Goal: Transaction & Acquisition: Purchase product/service

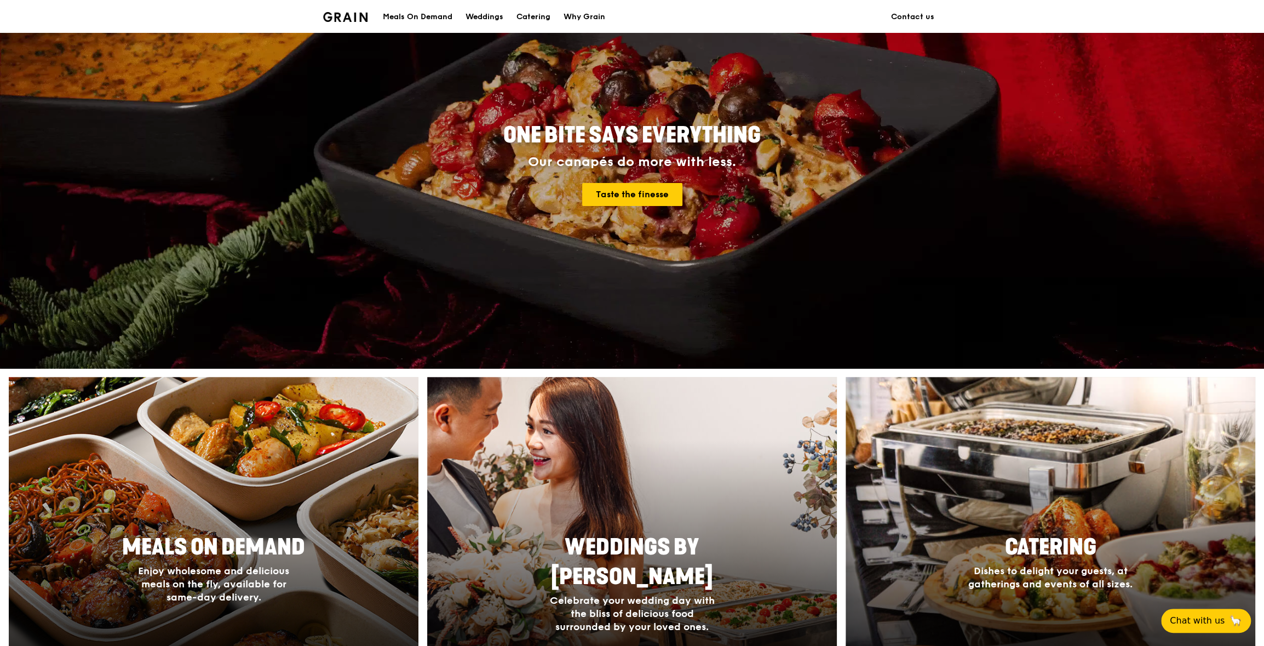
scroll to position [273, 0]
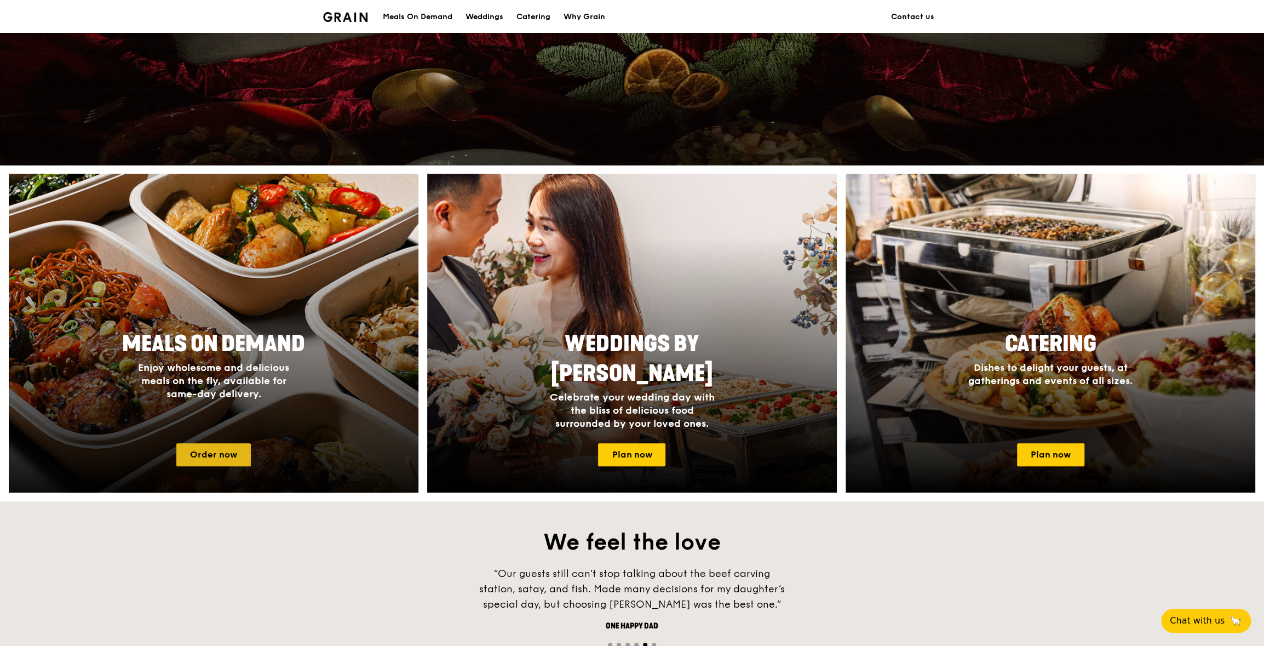
click at [230, 455] on link "Order now" at bounding box center [213, 454] width 75 height 23
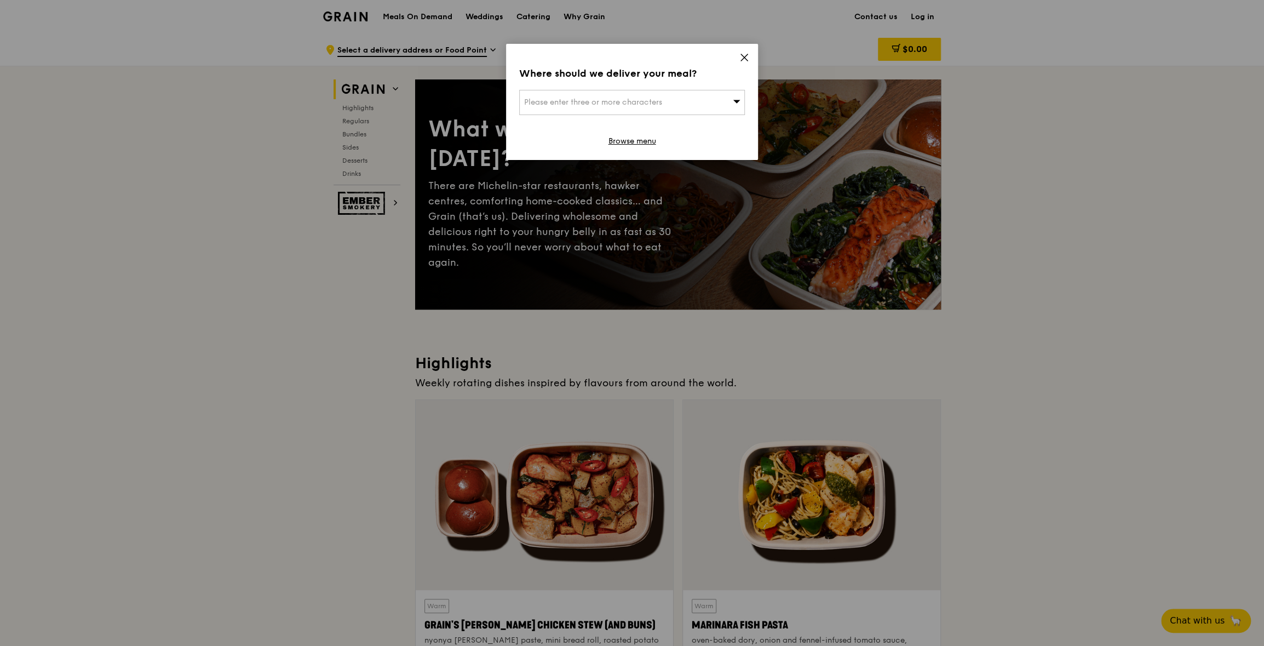
click at [741, 55] on icon at bounding box center [745, 58] width 10 height 10
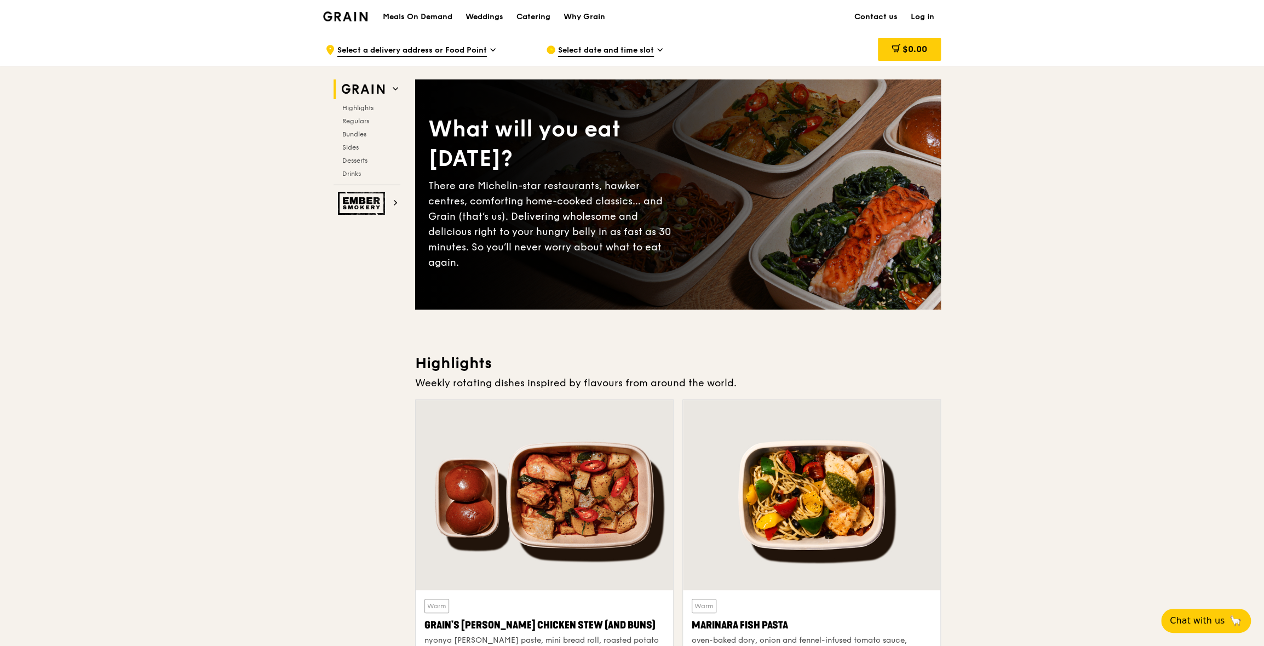
click at [488, 49] on div ".cls-1 { fill: none; stroke: #fff; stroke-linecap: round; stroke-linejoin: roun…" at bounding box center [426, 49] width 203 height 33
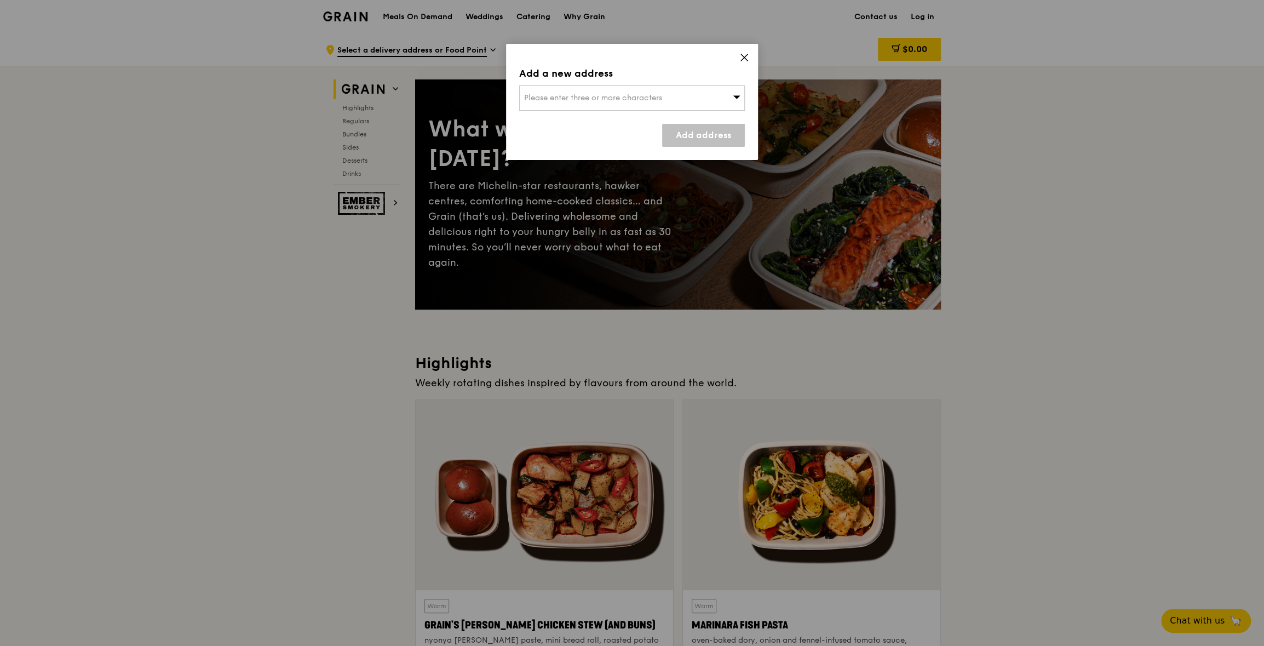
click at [565, 85] on div "Please enter three or more characters" at bounding box center [632, 97] width 226 height 25
type input "638414"
click at [570, 122] on div "[STREET_ADDRESS]" at bounding box center [605, 119] width 162 height 11
click at [711, 140] on link "Add address" at bounding box center [703, 135] width 83 height 23
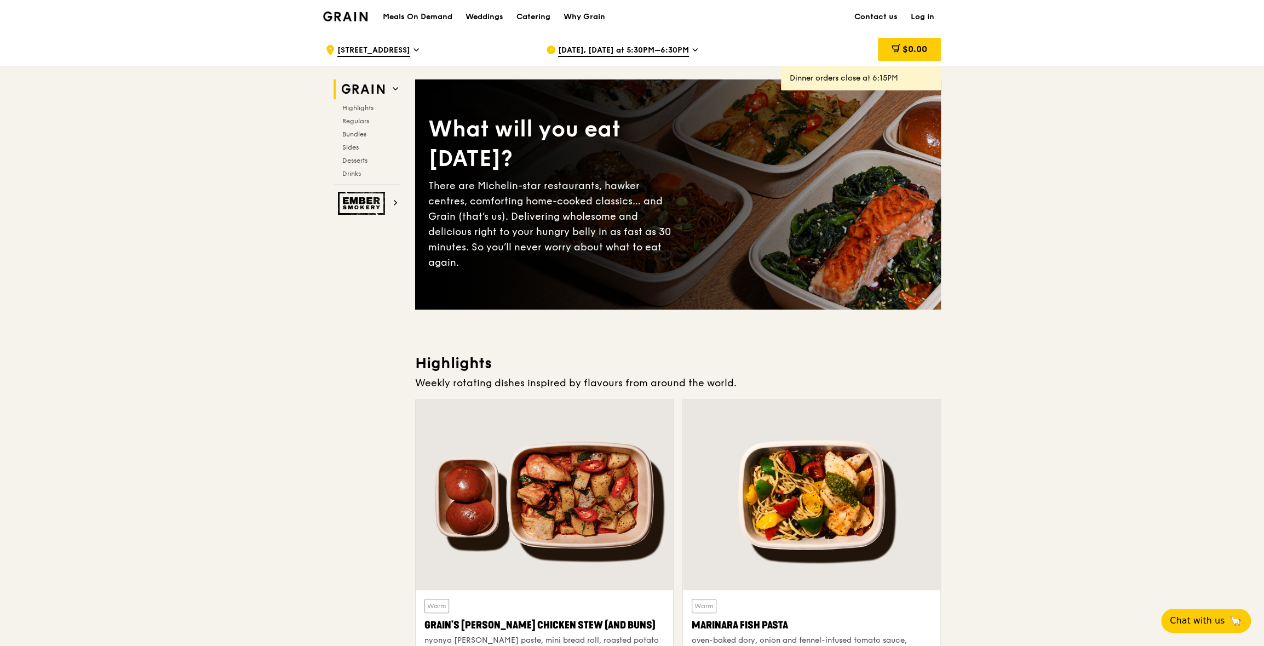
click at [653, 49] on span "[DATE], [DATE] at 5:30PM–6:30PM" at bounding box center [623, 51] width 131 height 12
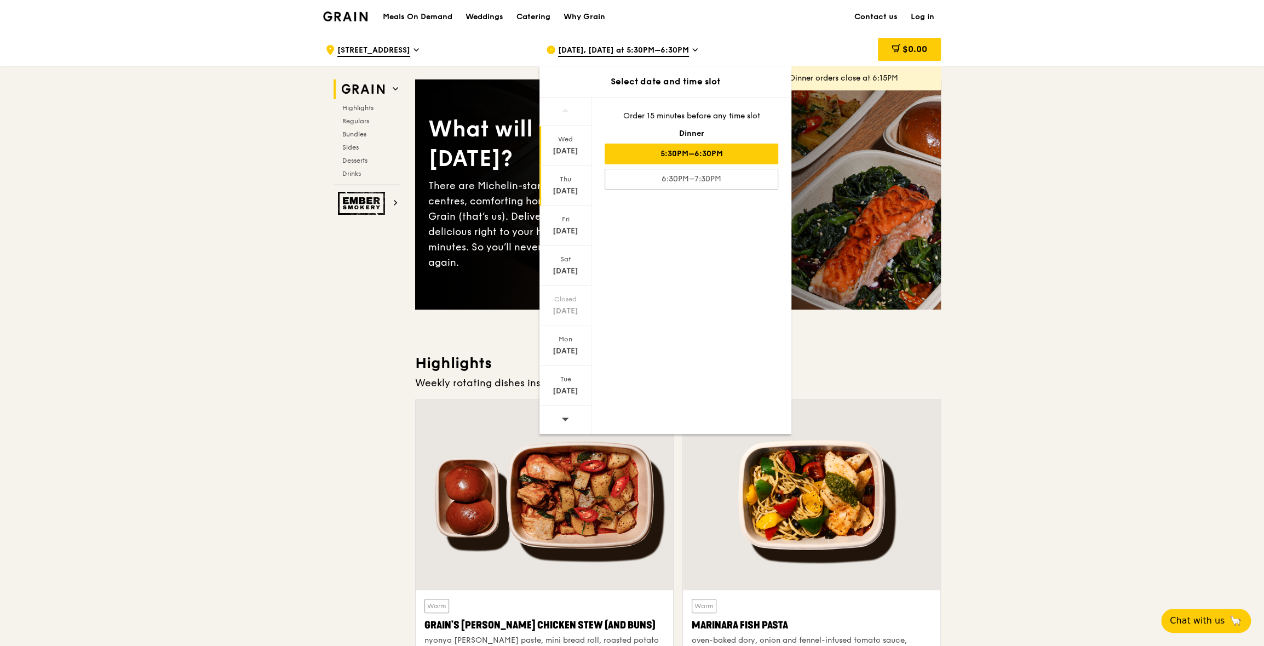
click at [566, 179] on div "Thu" at bounding box center [565, 179] width 49 height 9
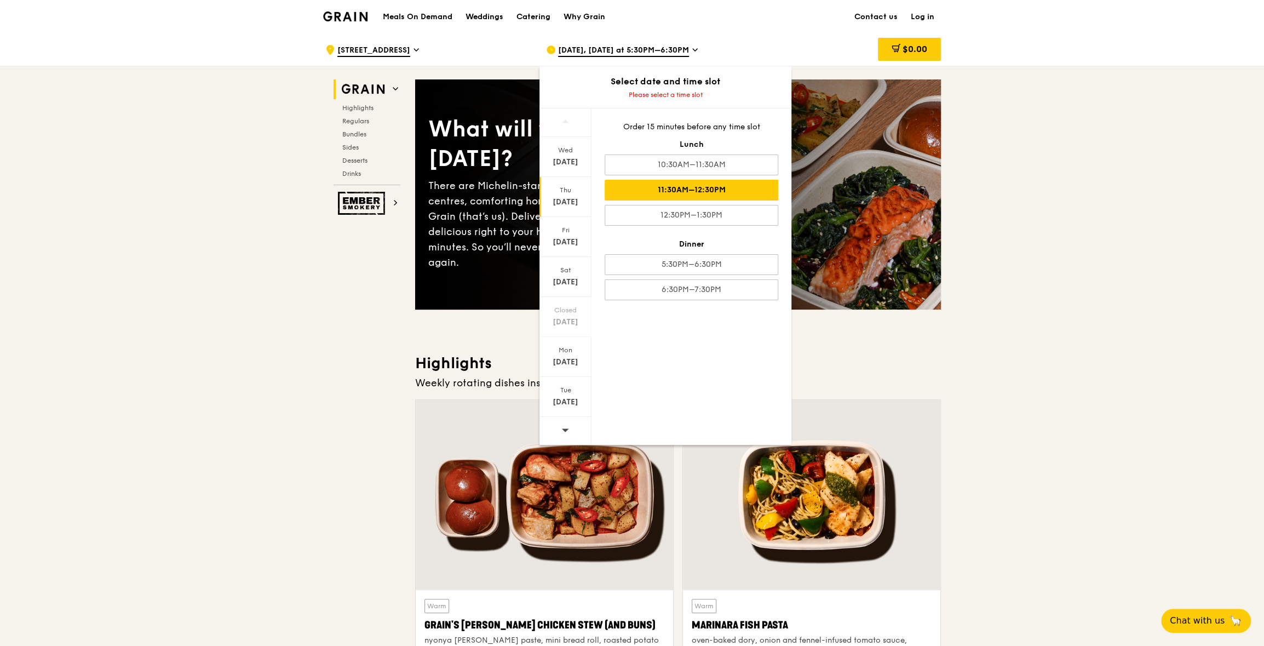
click at [725, 187] on div "11:30AM–12:30PM" at bounding box center [692, 190] width 174 height 21
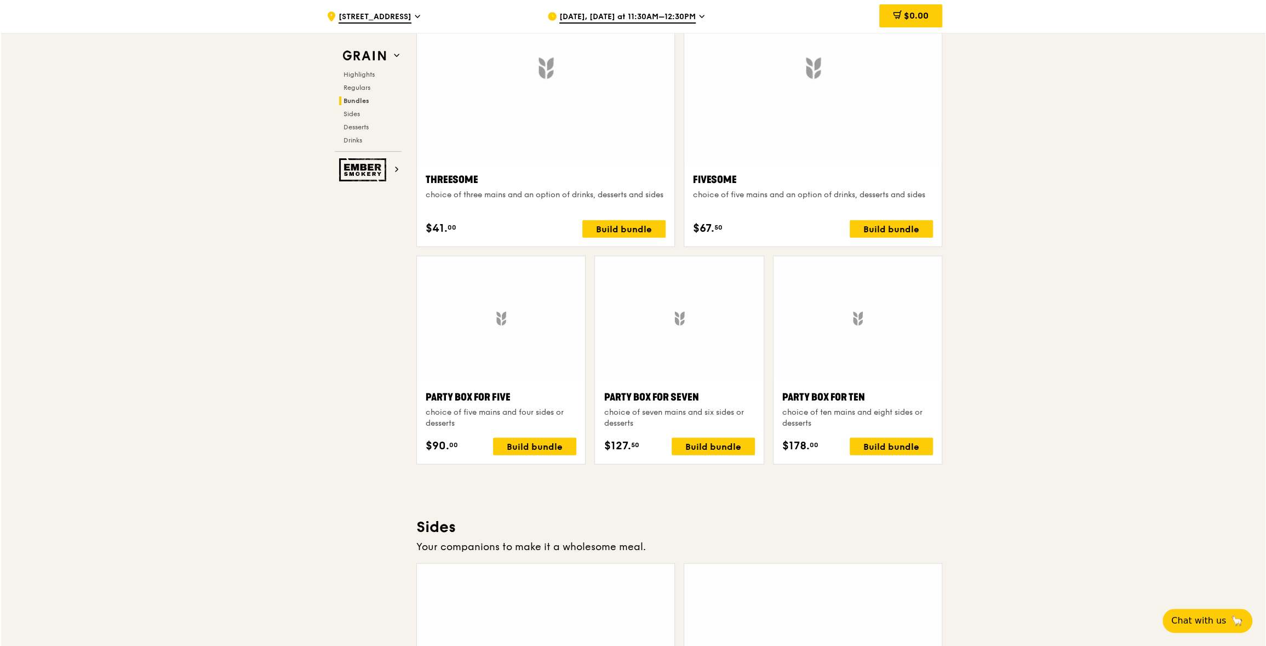
scroll to position [1913, 0]
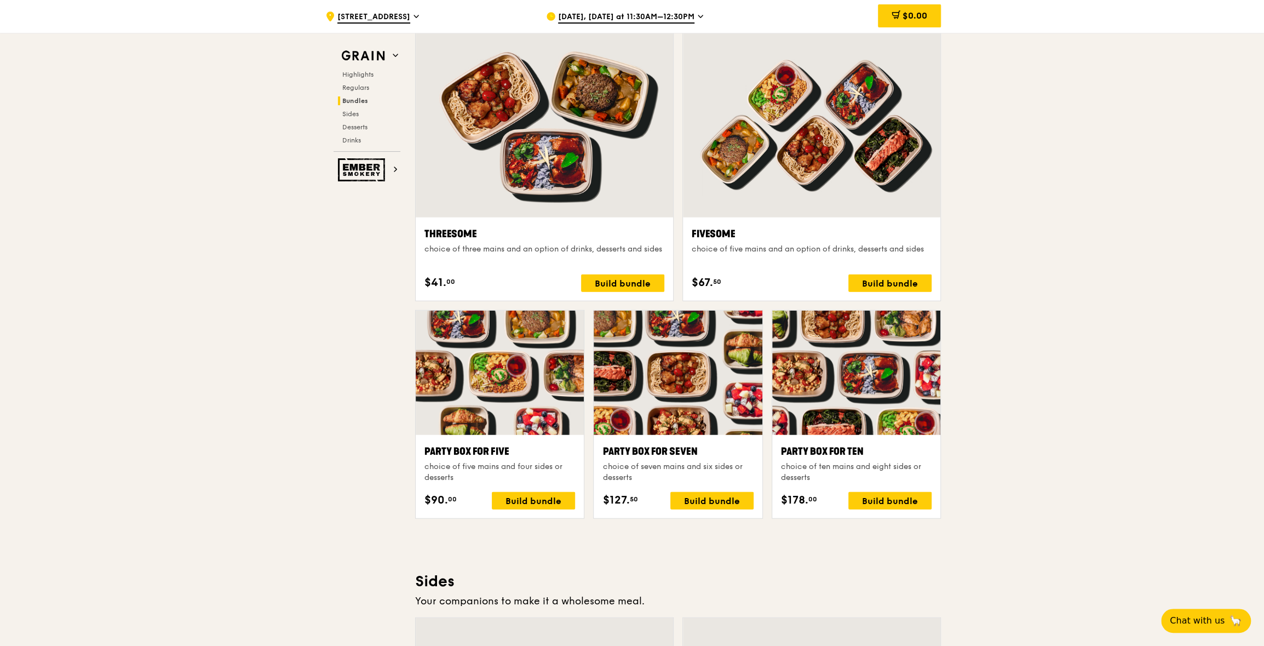
drag, startPoint x: 719, startPoint y: 246, endPoint x: 924, endPoint y: 249, distance: 204.9
click at [924, 249] on div "choice of five mains and an option of drinks, desserts and sides" at bounding box center [812, 249] width 240 height 11
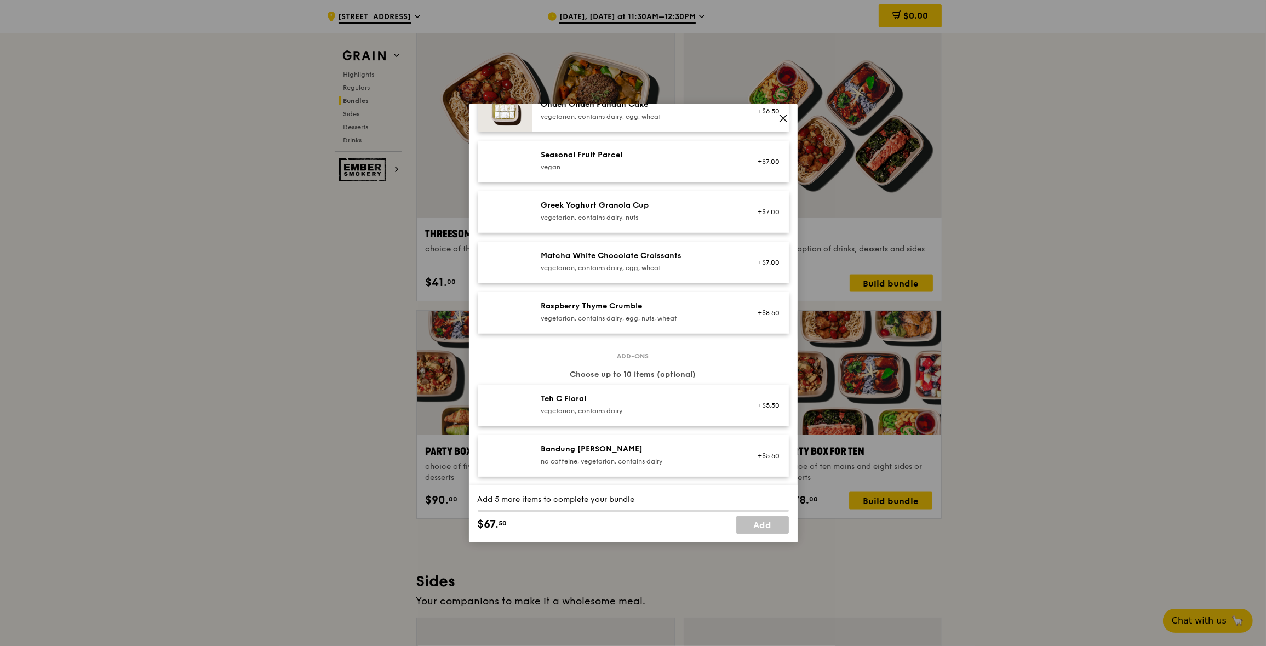
scroll to position [876, 0]
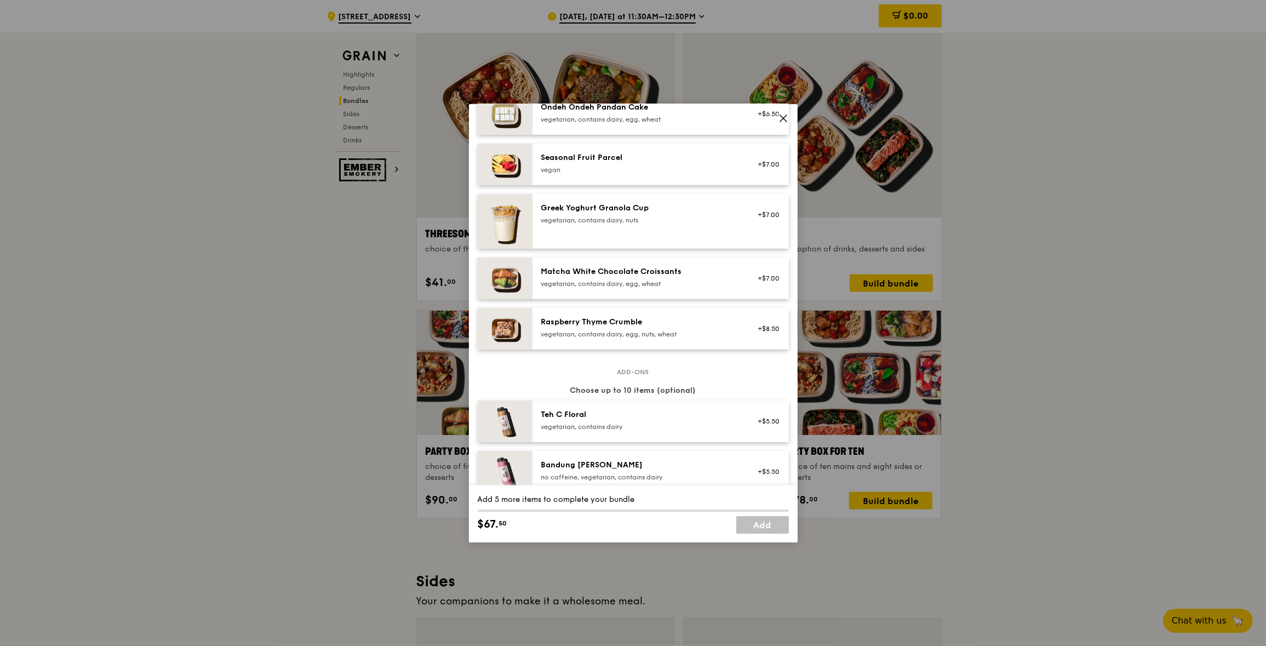
click at [787, 117] on icon at bounding box center [783, 118] width 10 height 10
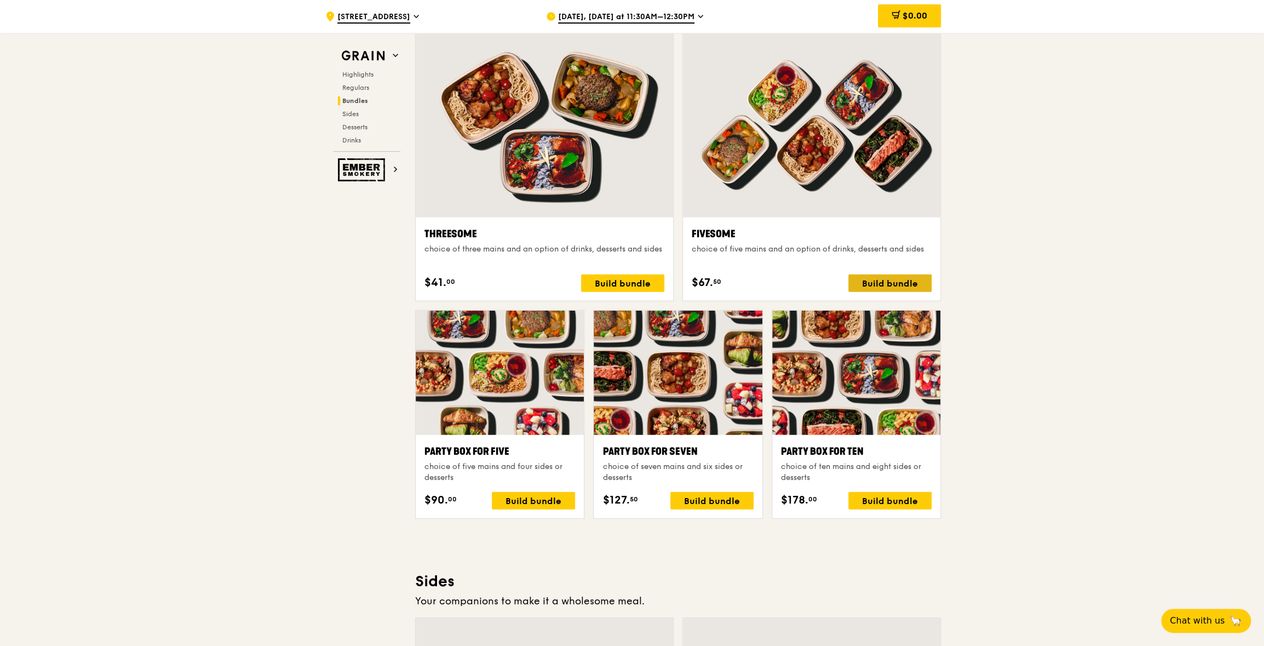
click at [883, 277] on div "Build bundle" at bounding box center [890, 283] width 83 height 18
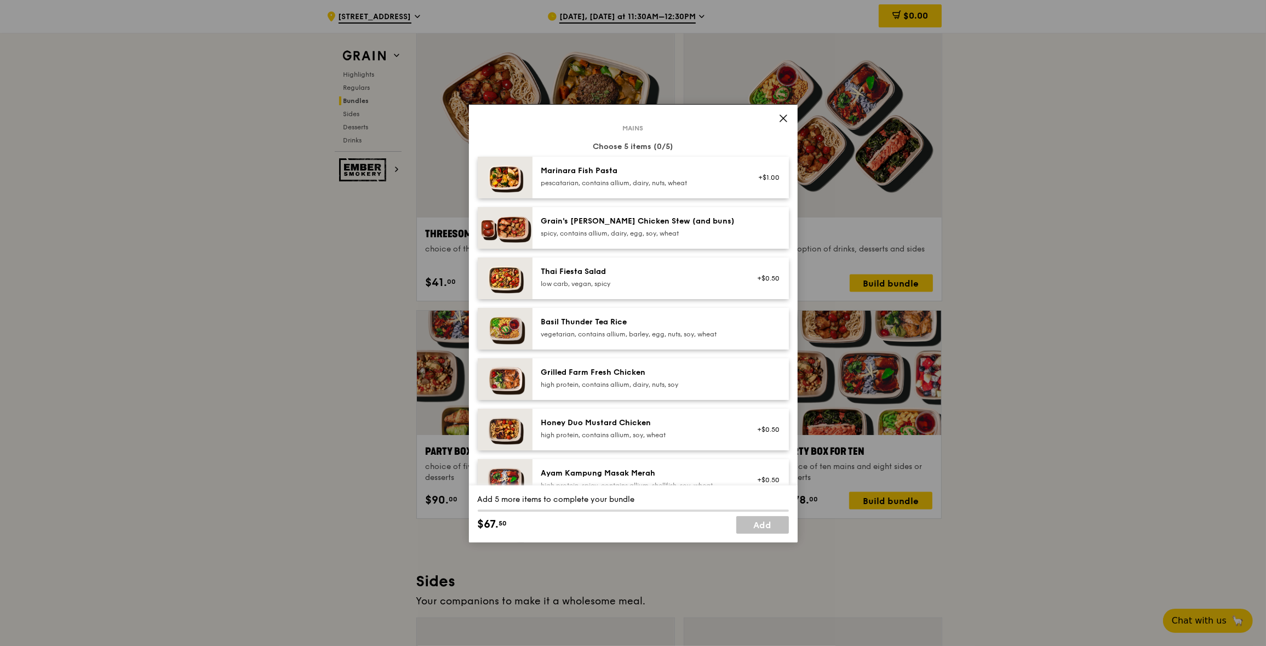
scroll to position [110, 0]
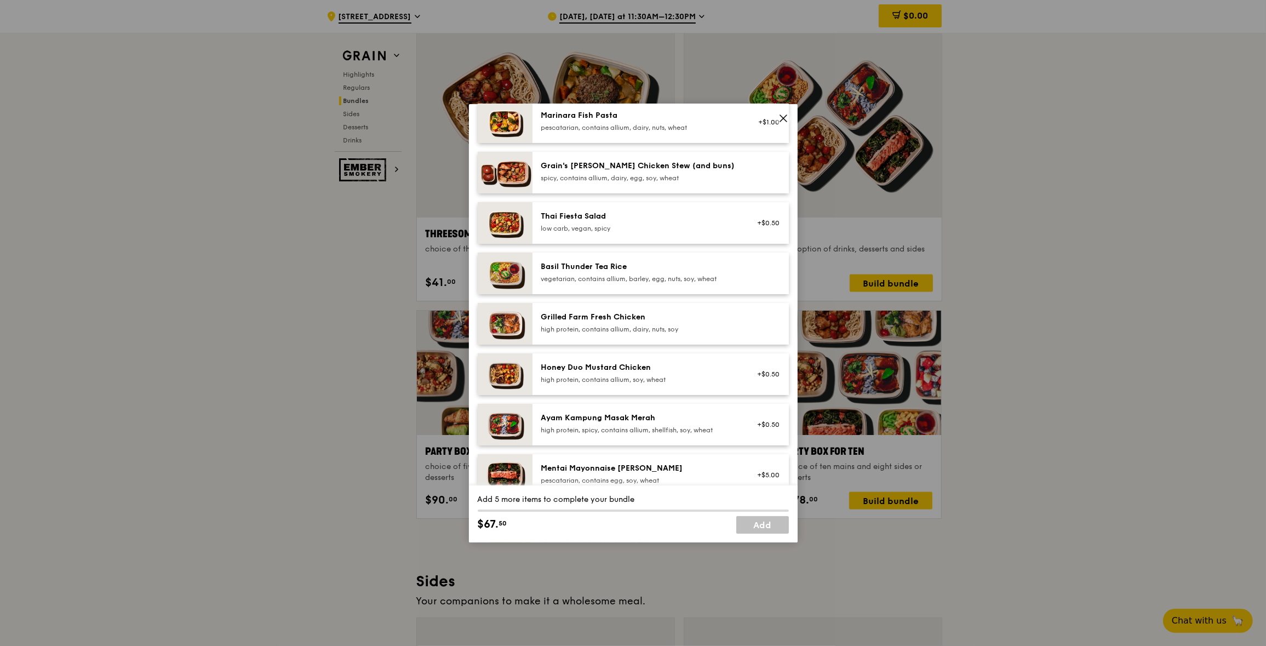
click at [744, 419] on div "+$0.50" at bounding box center [765, 424] width 42 height 24
click at [632, 419] on div "Ayam Kampung Masak Merah" at bounding box center [639, 417] width 197 height 11
click at [630, 279] on div "vegetarian, contains allium, barley, egg, nuts, soy, wheat" at bounding box center [639, 278] width 197 height 9
click at [620, 177] on div "spicy, contains allium, dairy, egg, soy, wheat" at bounding box center [639, 178] width 197 height 9
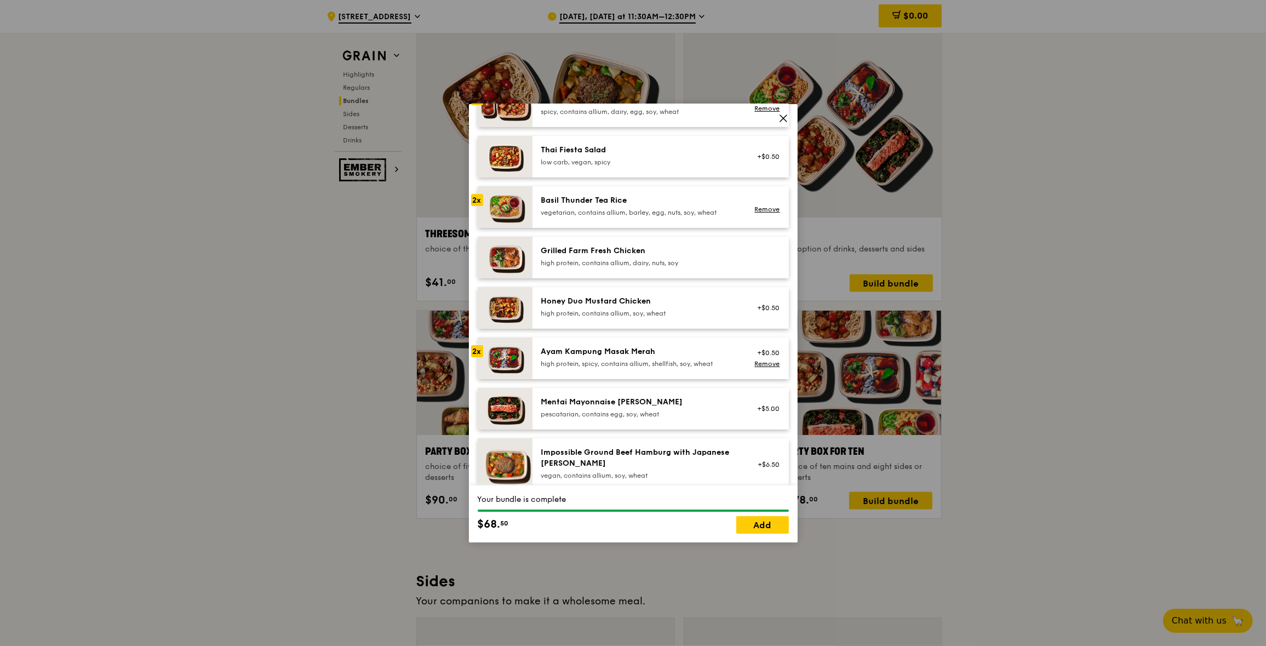
scroll to position [329, 0]
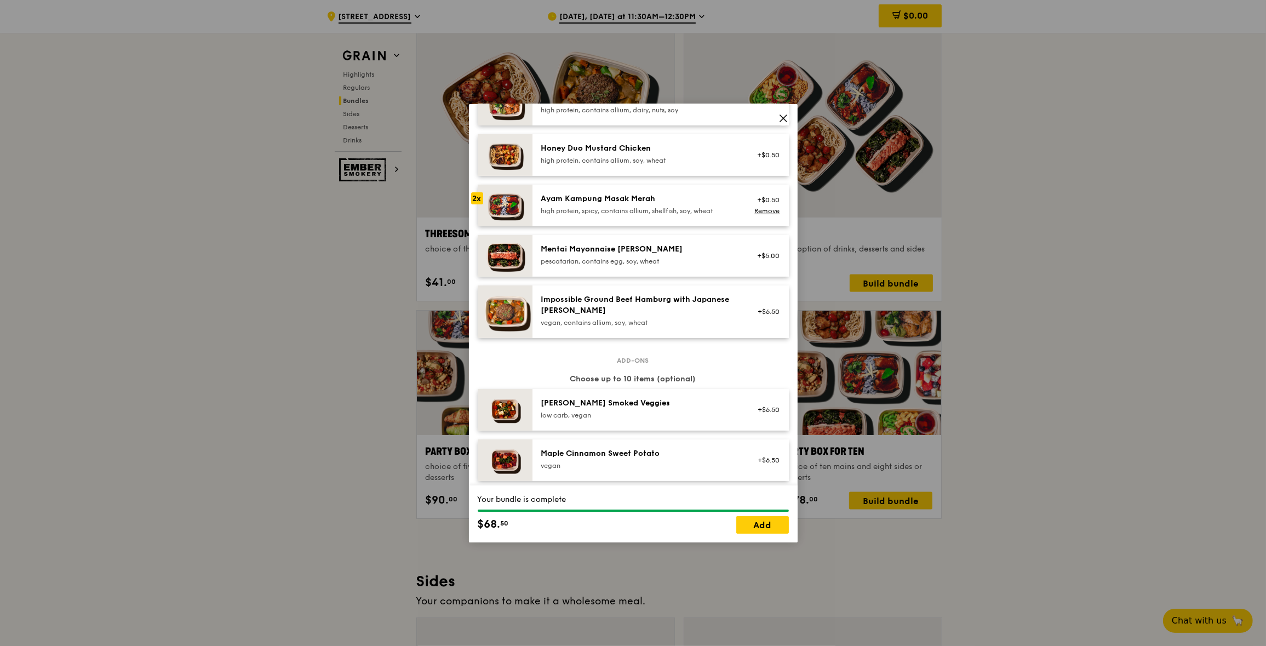
click at [587, 274] on div "Mentai Mayonnaise [PERSON_NAME] pescatarian, contains egg, soy, wheat +$5.00" at bounding box center [660, 256] width 256 height 42
click at [595, 263] on div "pescatarian, contains egg, soy, wheat" at bounding box center [639, 261] width 197 height 9
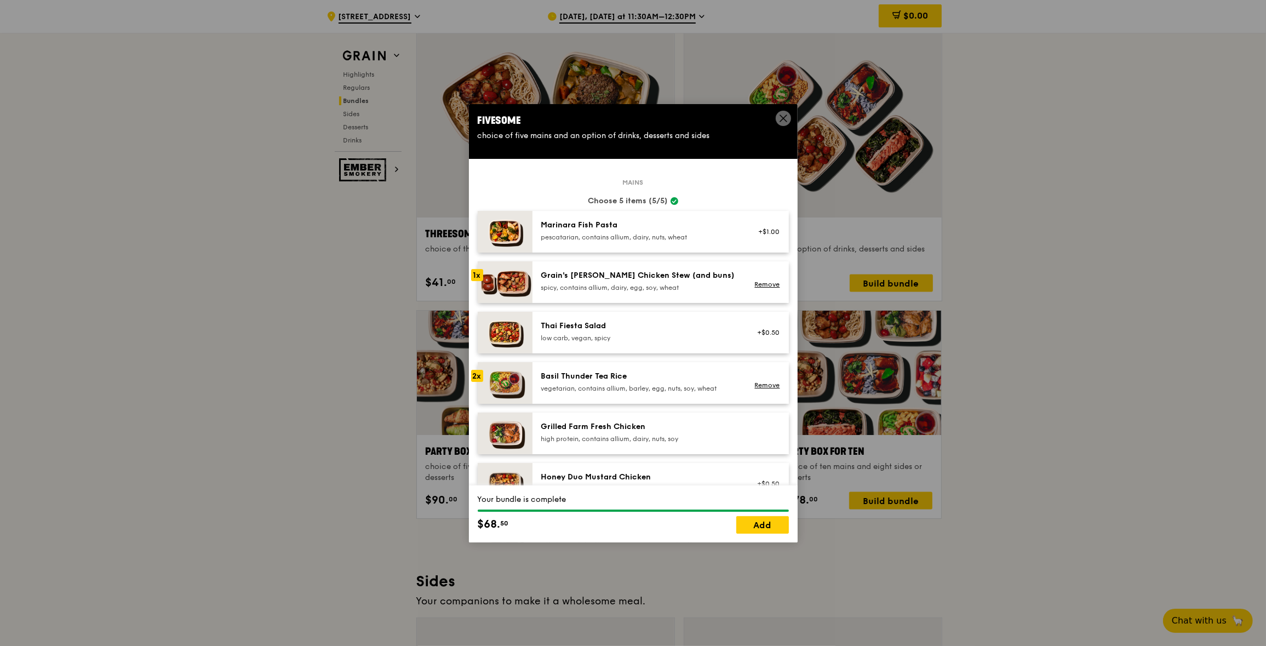
drag, startPoint x: 689, startPoint y: 118, endPoint x: 719, endPoint y: 176, distance: 65.7
click at [719, 176] on div "Fivesome choice of five mains and an option of drinks, desserts and sides Mains…" at bounding box center [633, 323] width 329 height 438
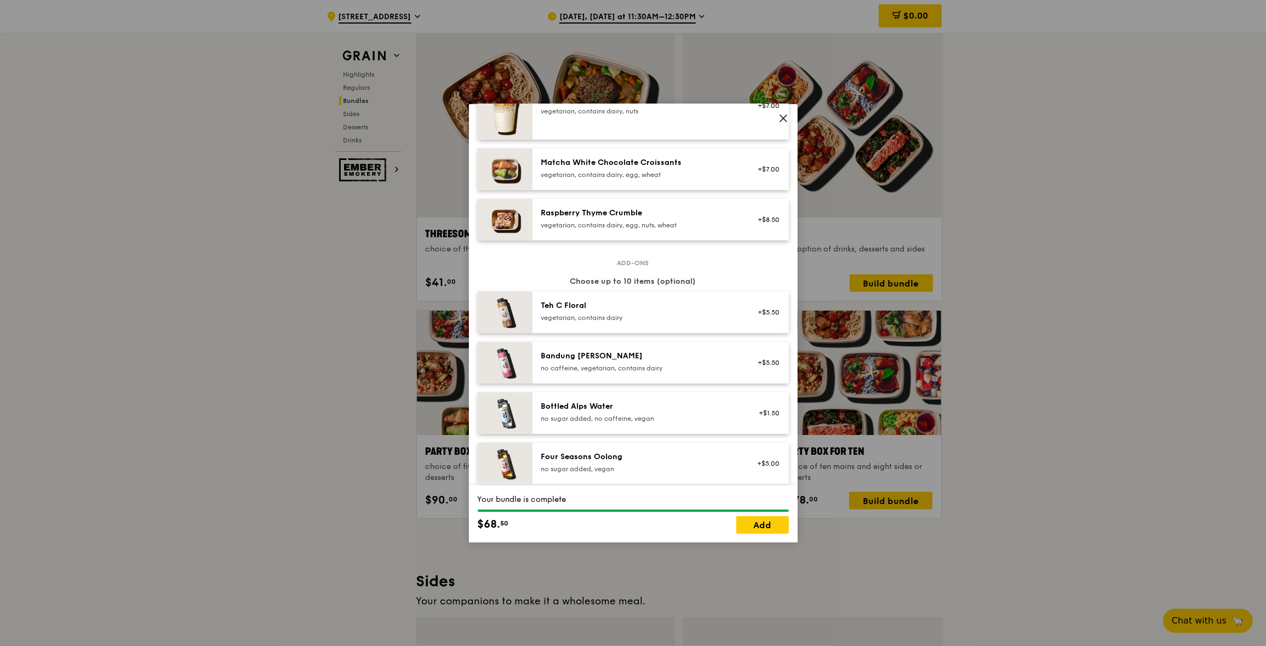
scroll to position [1041, 0]
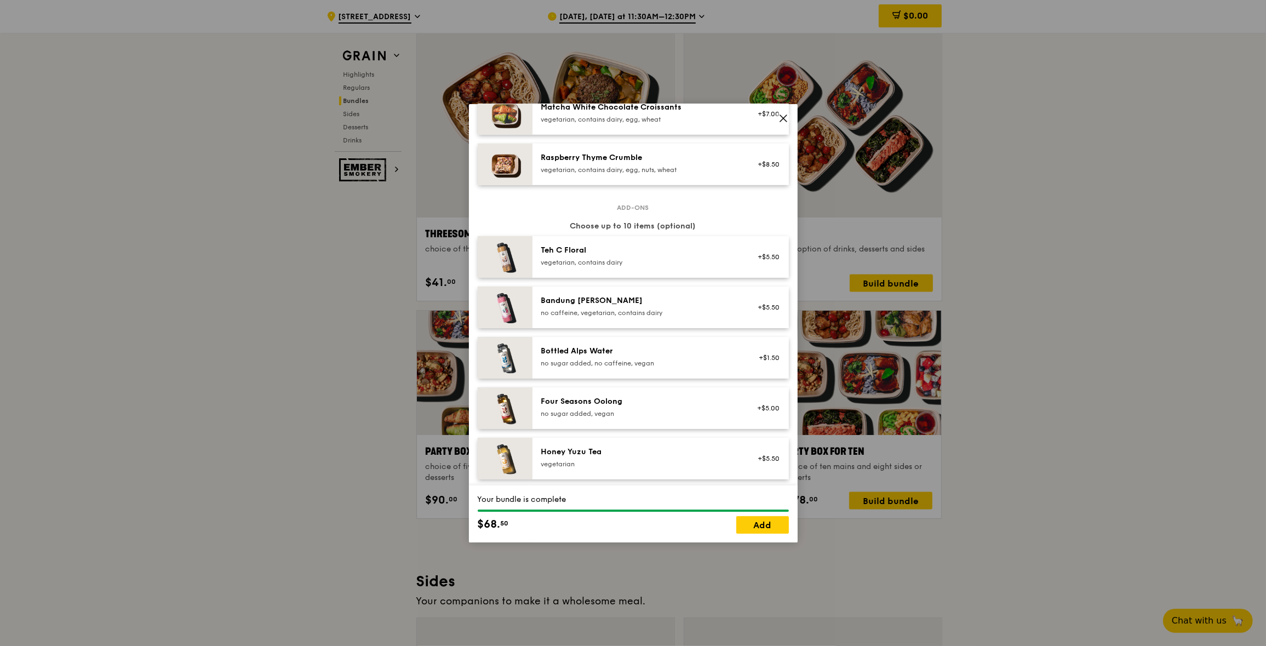
click at [651, 405] on div "Four Seasons Oolong" at bounding box center [639, 401] width 197 height 11
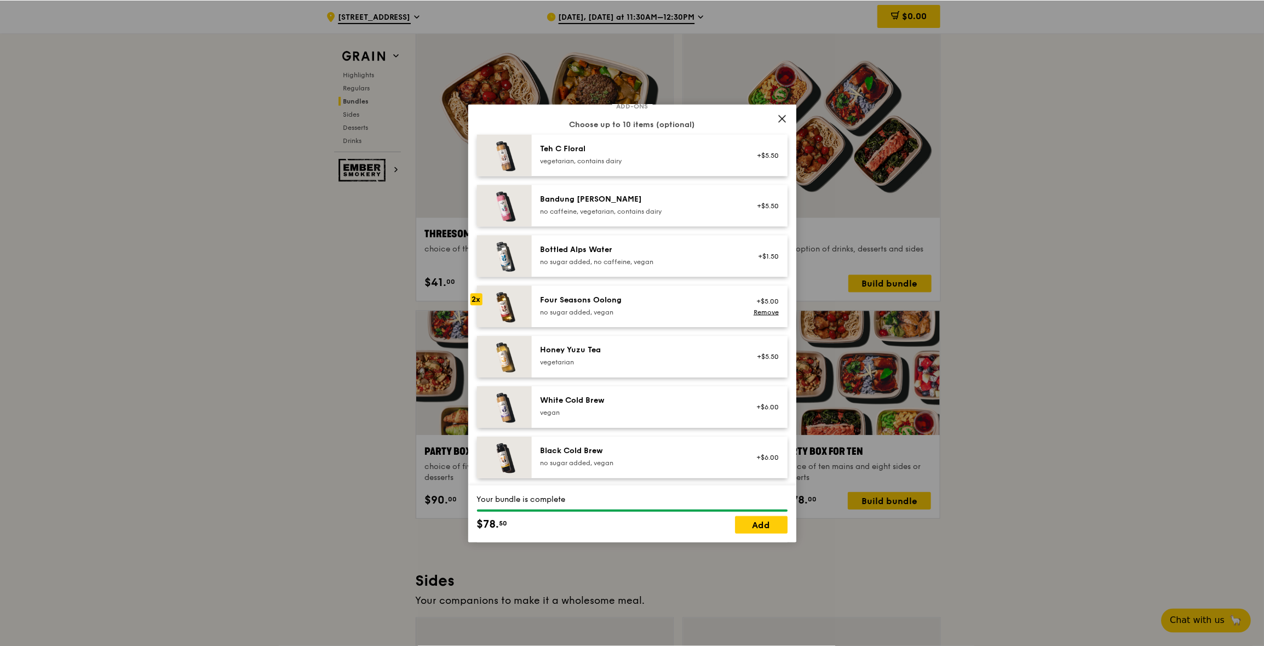
scroll to position [1150, 0]
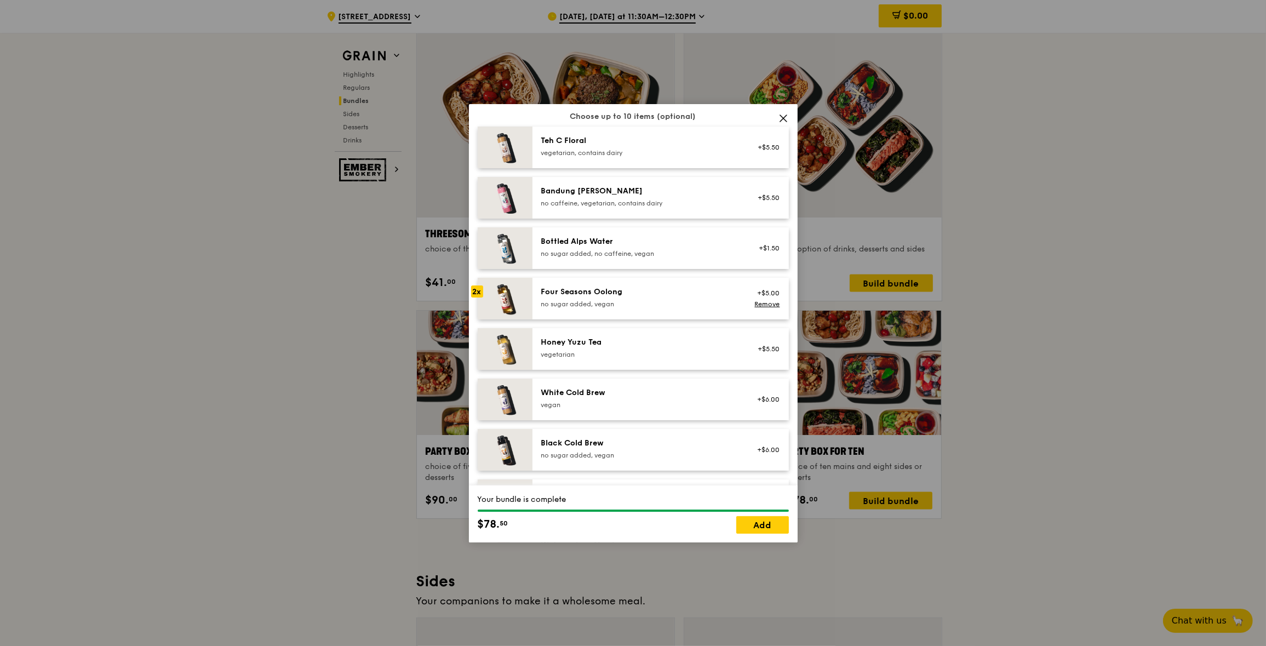
click at [619, 401] on div "vegan" at bounding box center [639, 404] width 197 height 9
click at [757, 522] on link "Add" at bounding box center [762, 525] width 53 height 18
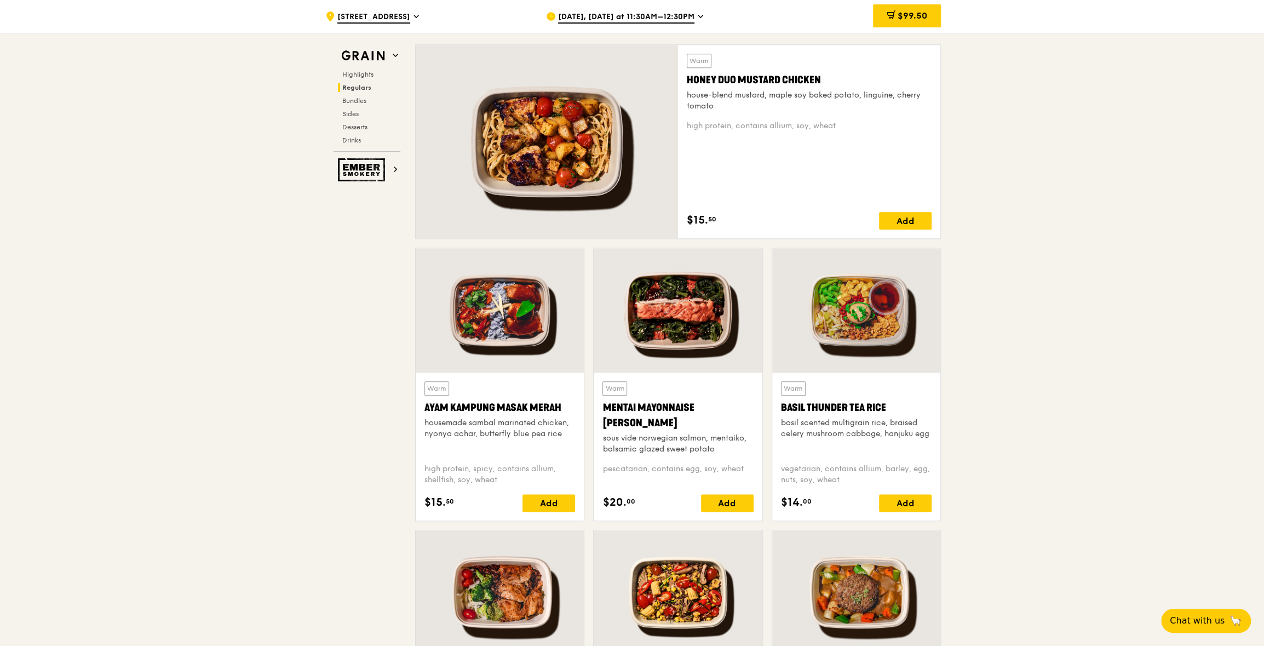
scroll to position [763, 0]
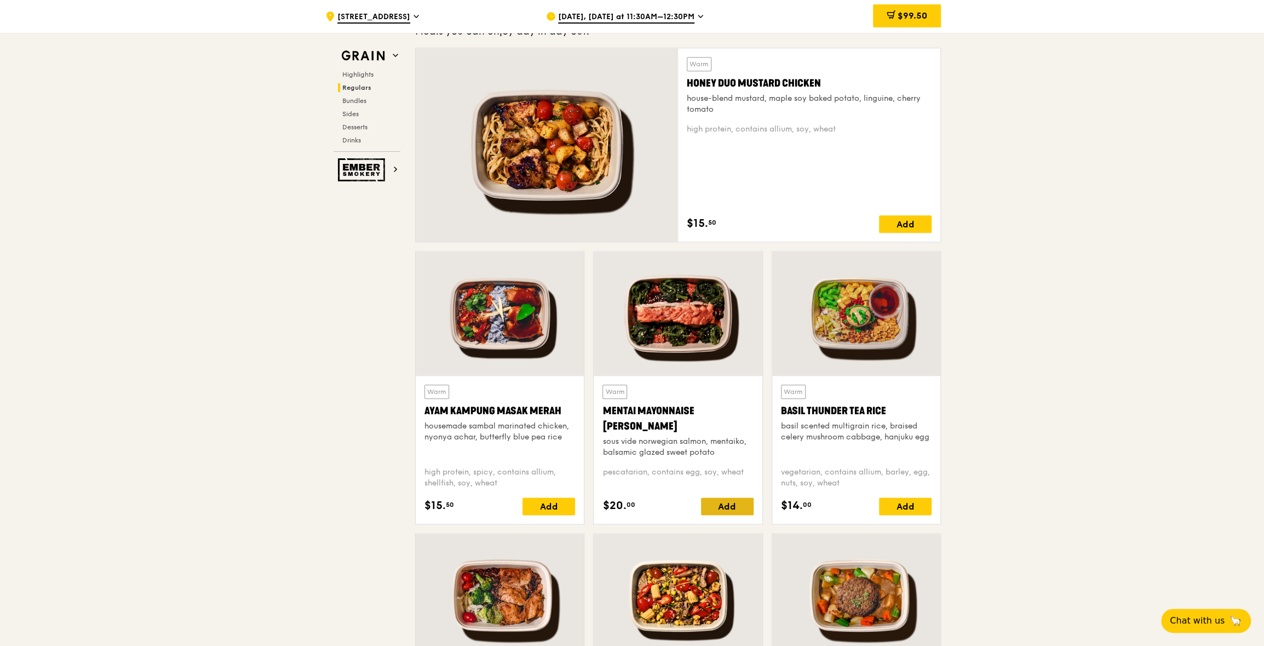
click at [725, 502] on div "Add" at bounding box center [727, 506] width 53 height 18
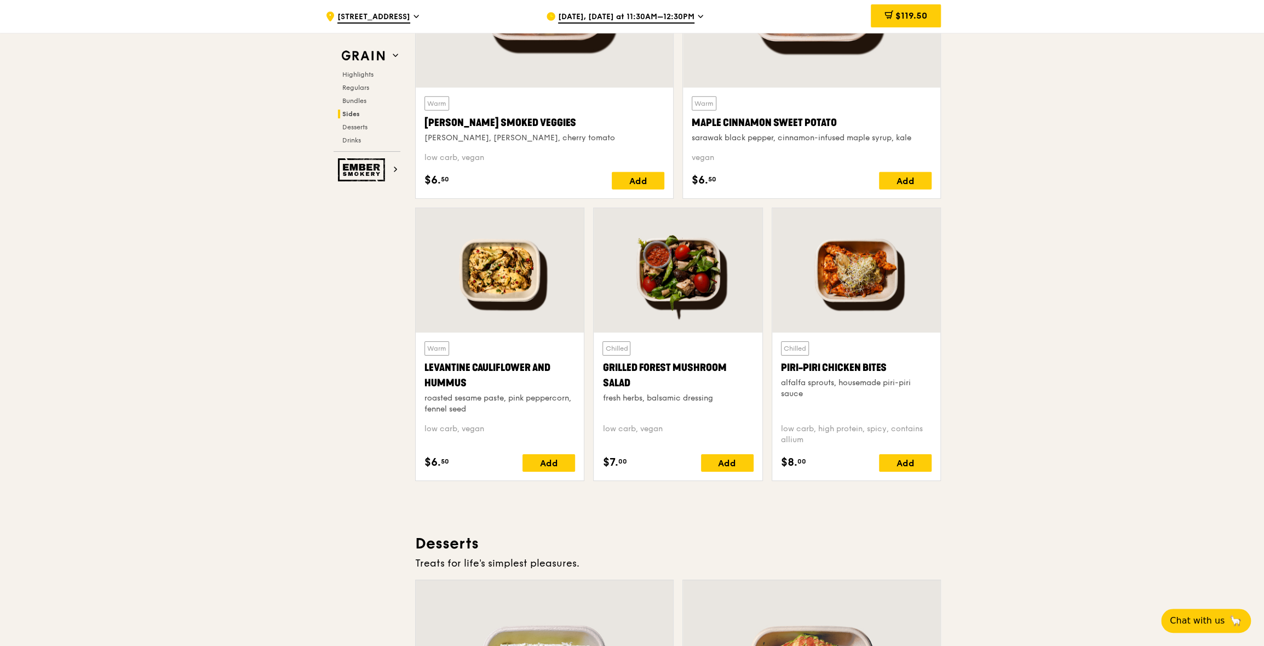
scroll to position [2626, 0]
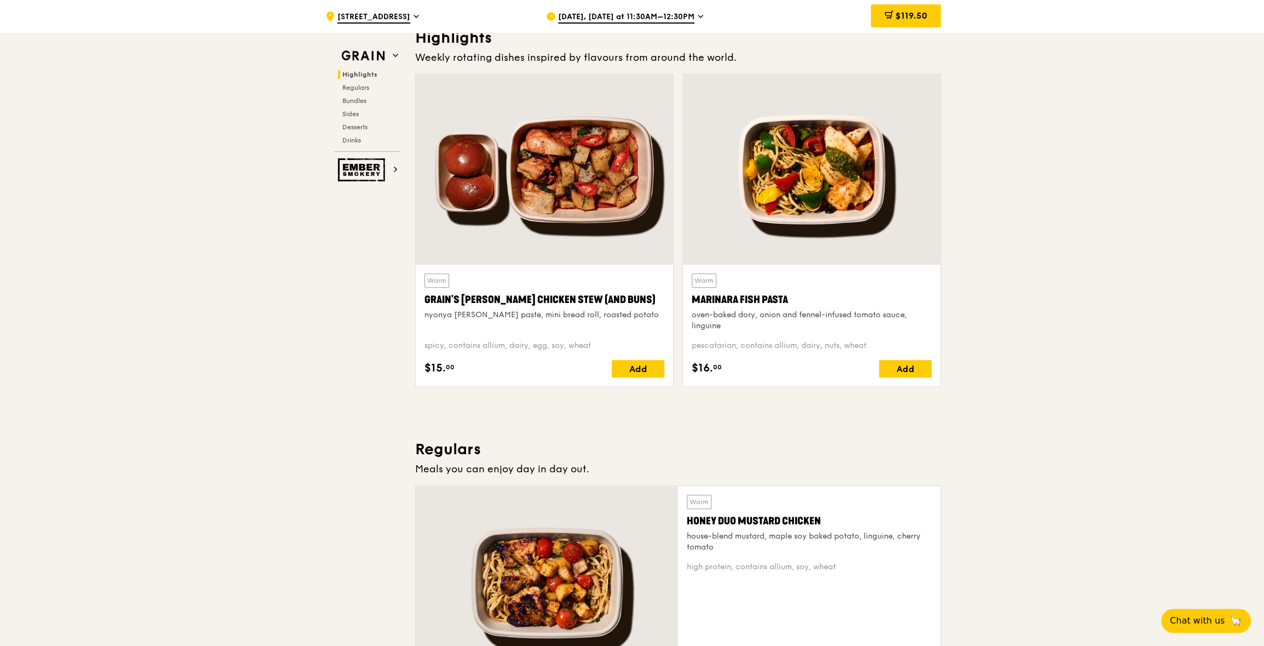
scroll to position [106, 0]
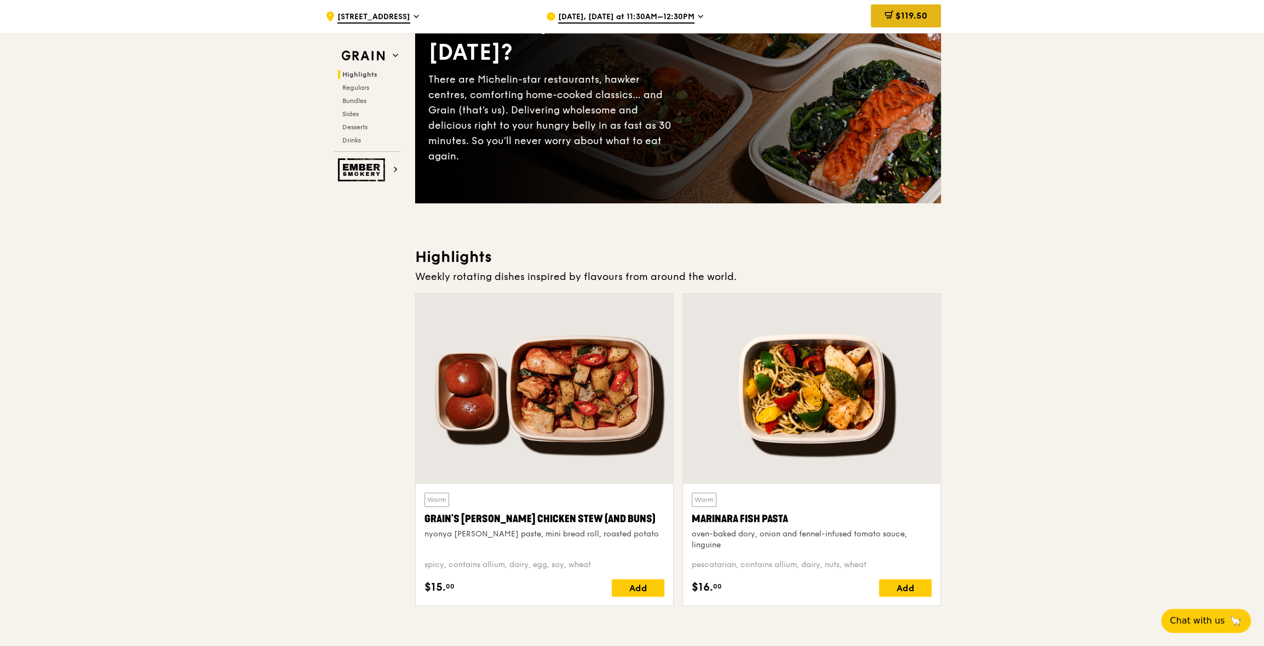
click at [909, 17] on span "$119.50" at bounding box center [912, 15] width 32 height 10
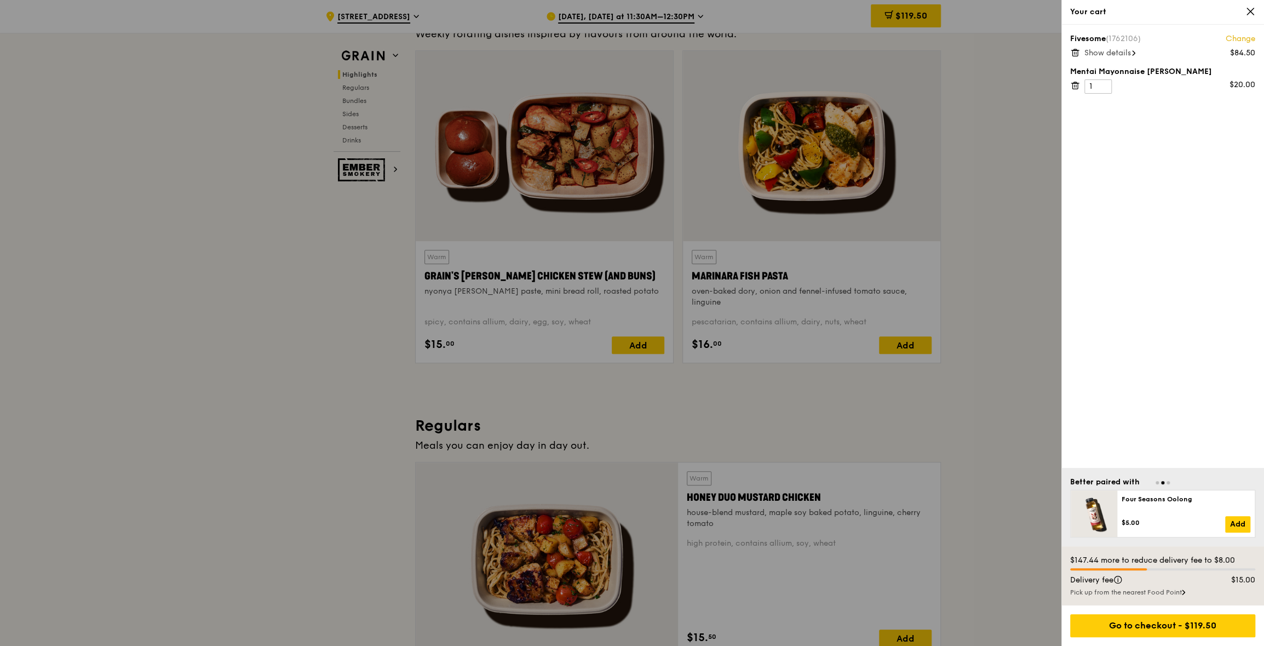
scroll to position [380, 0]
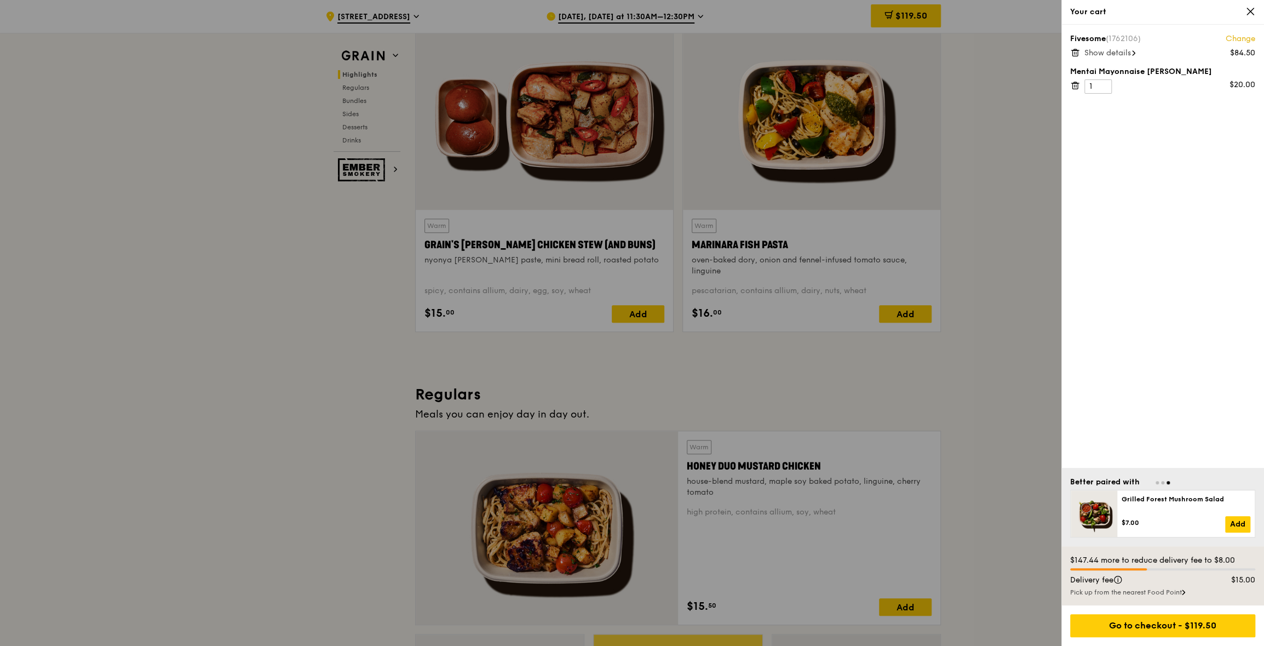
click at [974, 394] on div at bounding box center [632, 323] width 1264 height 646
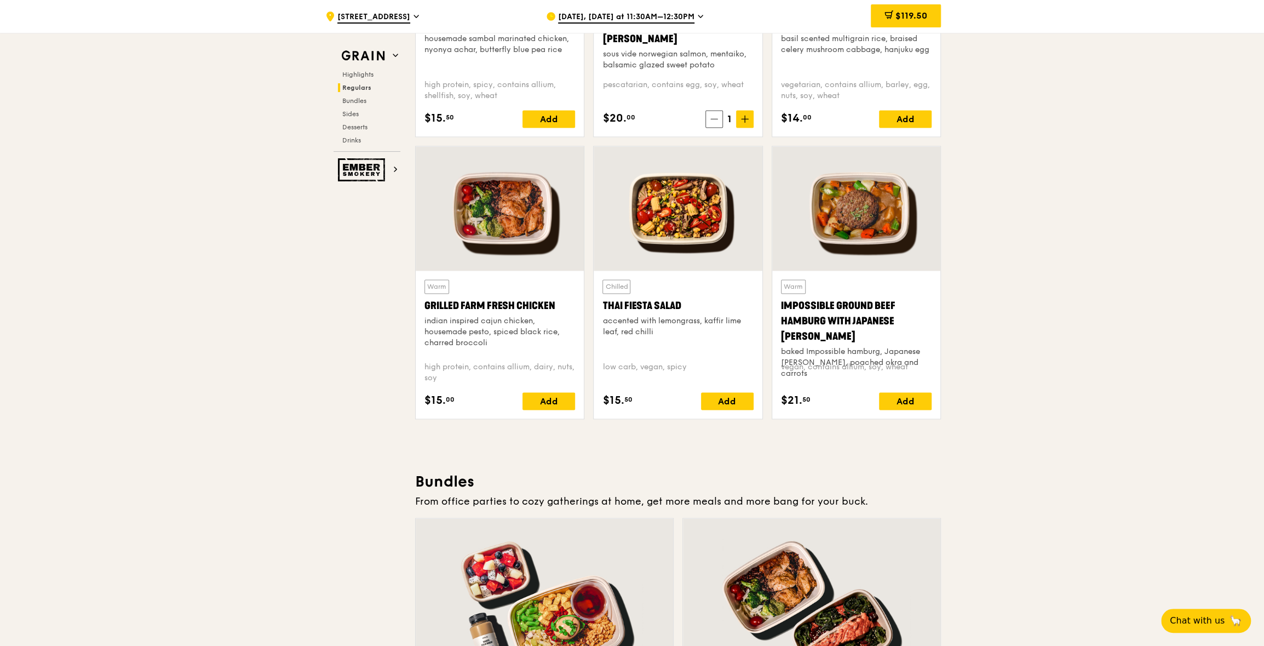
scroll to position [1150, 0]
click at [886, 8] on div "$119.50" at bounding box center [906, 15] width 70 height 23
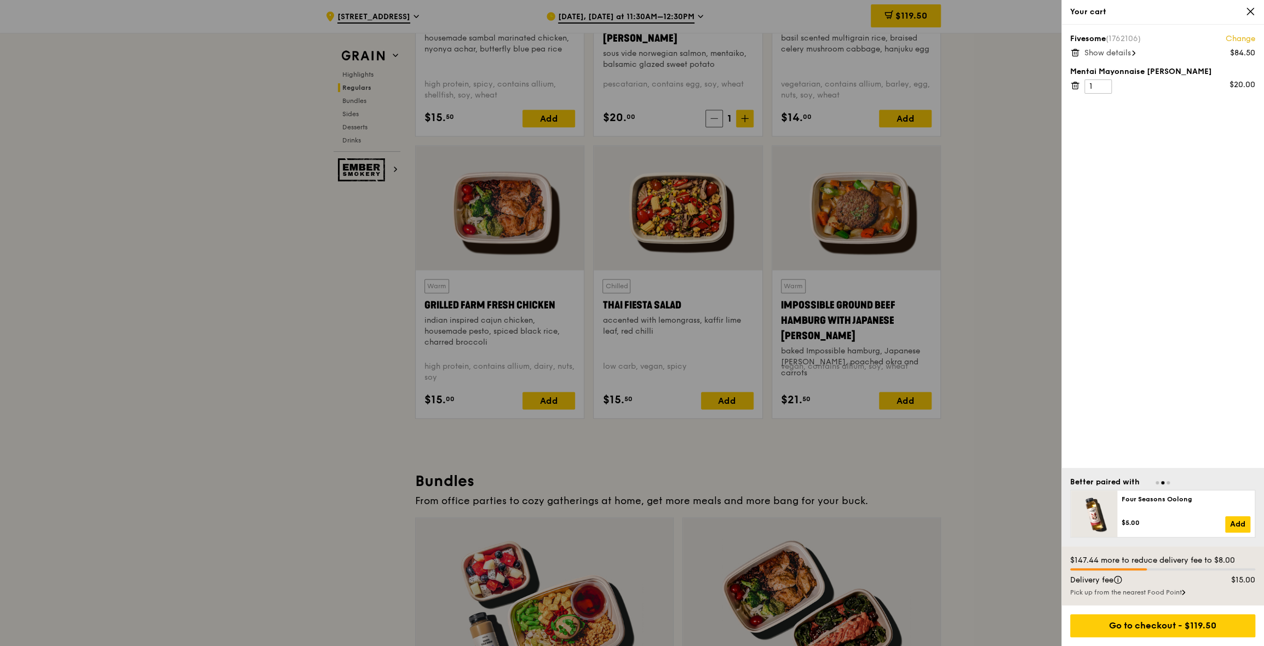
click at [1174, 588] on div "Pick up from the nearest Food Point" at bounding box center [1162, 592] width 185 height 9
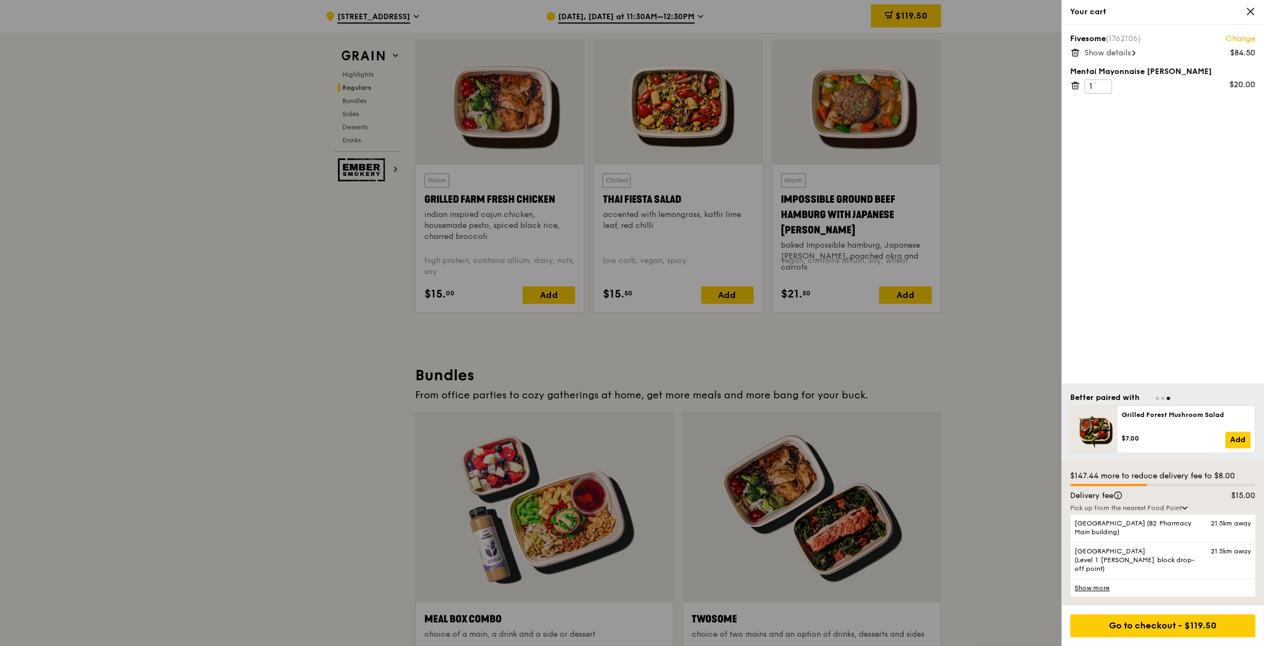
scroll to position [1260, 0]
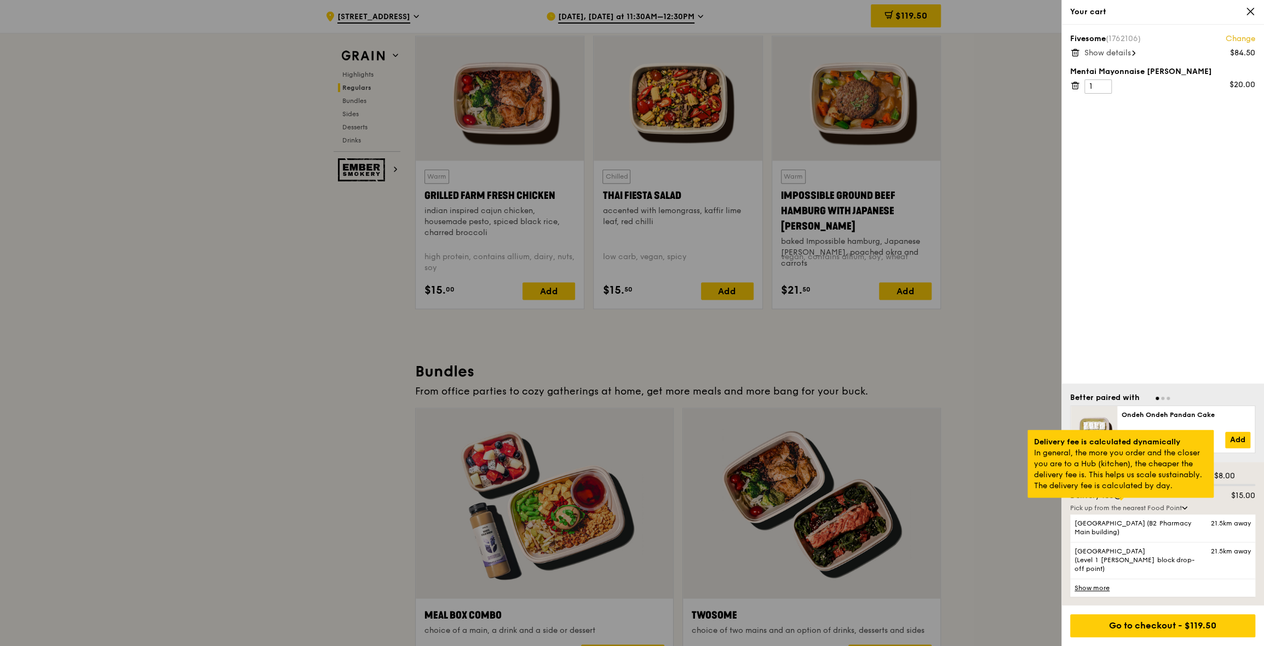
click at [1123, 500] on div at bounding box center [1121, 498] width 5 height 3
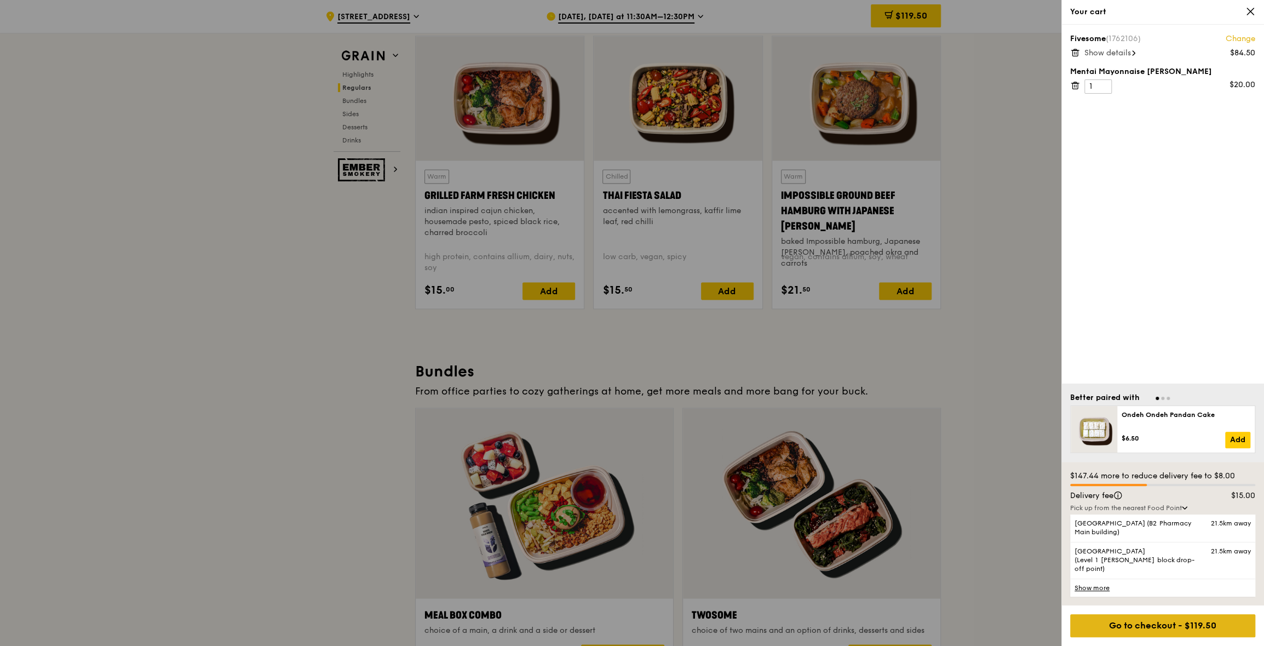
click at [1113, 622] on div "Go to checkout - $119.50" at bounding box center [1162, 625] width 185 height 23
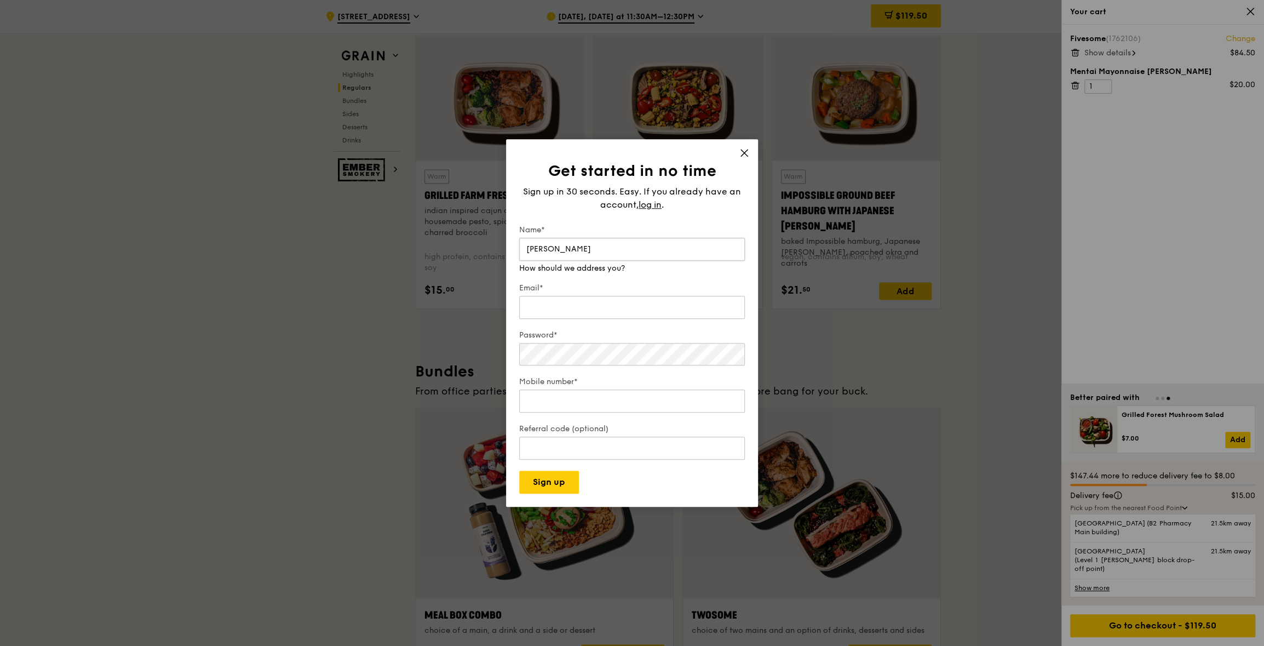
type input "[PERSON_NAME]"
type input "a"
click at [608, 300] on input "[PERSON_NAME][EMAIL_ADDRESS][DOMAIN_NAME]" at bounding box center [632, 296] width 226 height 23
drag, startPoint x: 622, startPoint y: 289, endPoint x: 494, endPoint y: 287, distance: 128.2
click at [494, 287] on div "Get started in no time Sign up in 30 seconds. Easy. If you already have an acco…" at bounding box center [632, 323] width 1264 height 646
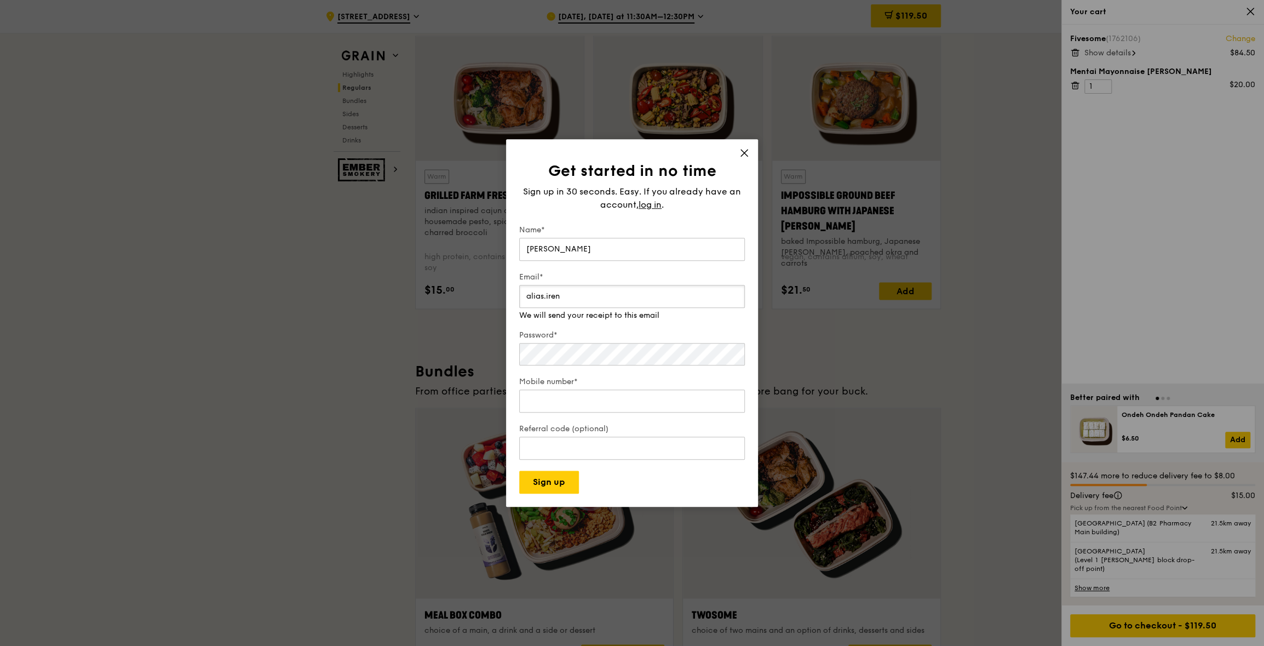
click at [519, 471] on button "Sign up" at bounding box center [549, 482] width 60 height 23
click at [578, 301] on input "alias.iren" at bounding box center [632, 296] width 226 height 23
type input "[EMAIL_ADDRESS][PERSON_NAME][DOMAIN_NAME]"
type input "81571586"
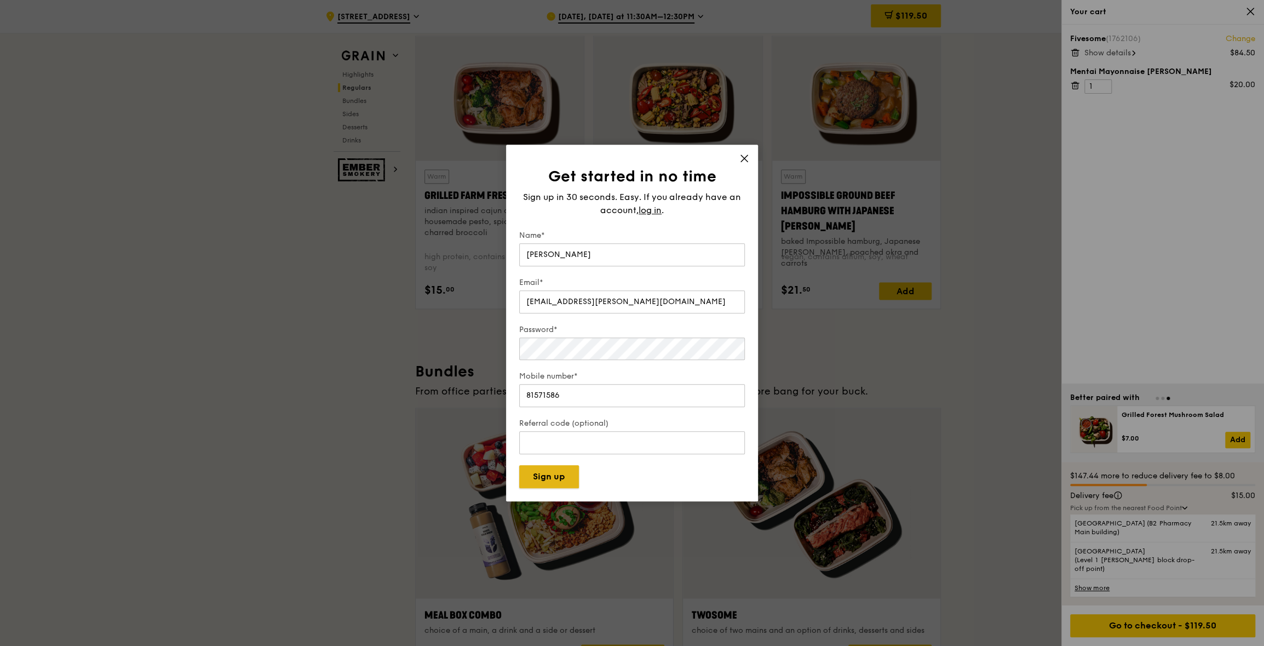
click at [561, 484] on button "Sign up" at bounding box center [549, 476] width 60 height 23
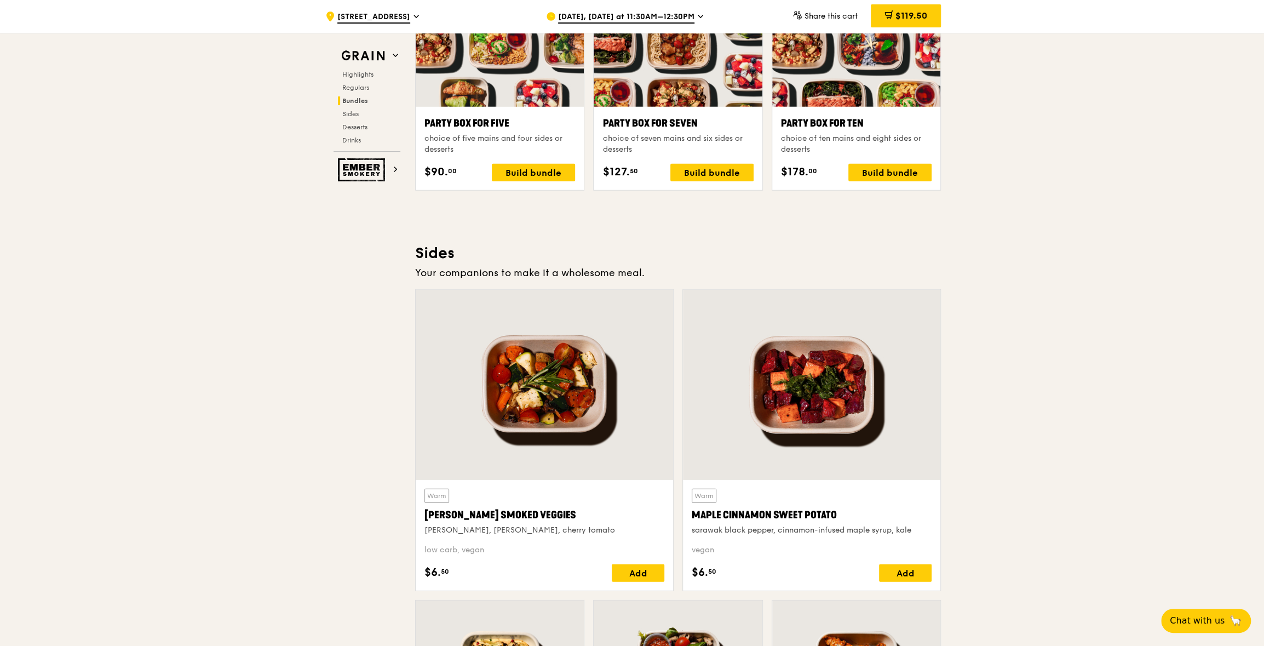
scroll to position [2135, 0]
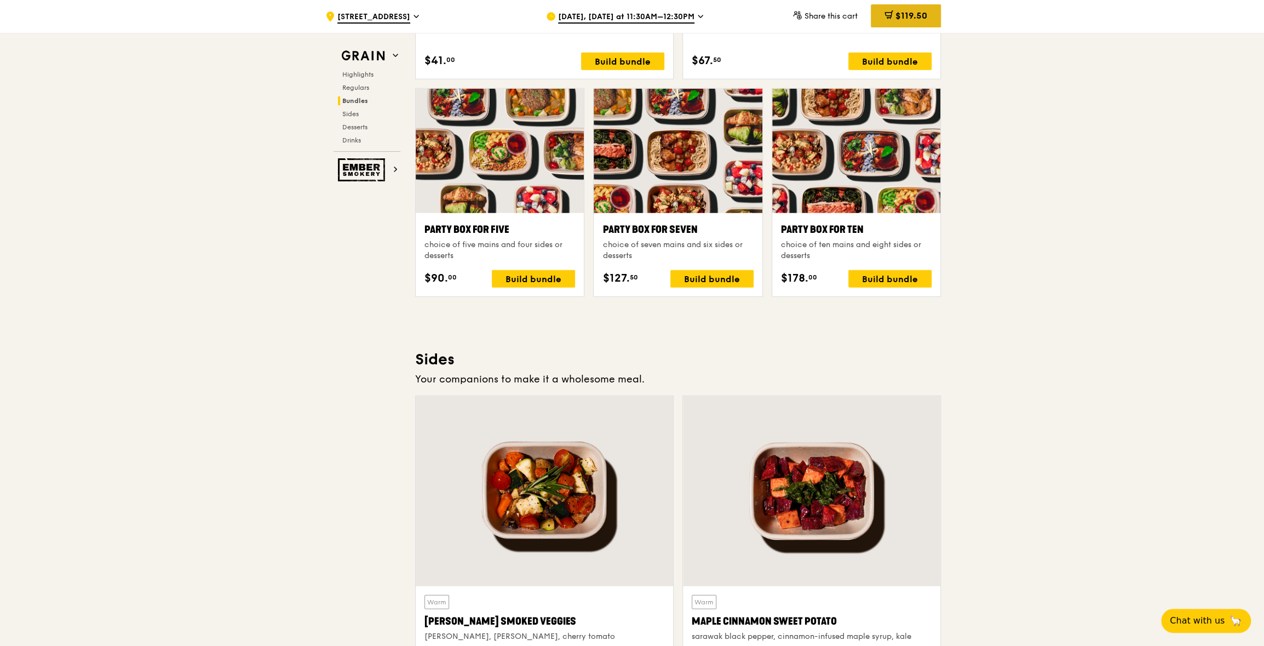
click at [896, 13] on span "$119.50" at bounding box center [912, 15] width 32 height 10
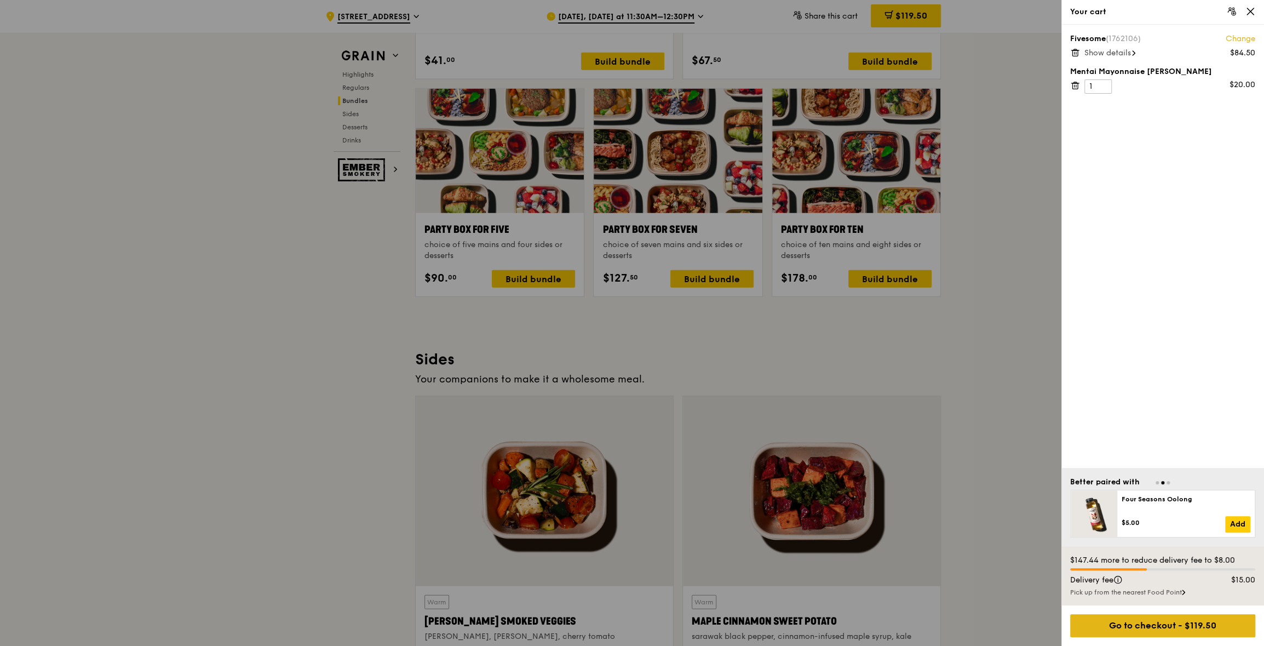
click at [1134, 624] on div "Go to checkout - $119.50" at bounding box center [1162, 625] width 185 height 23
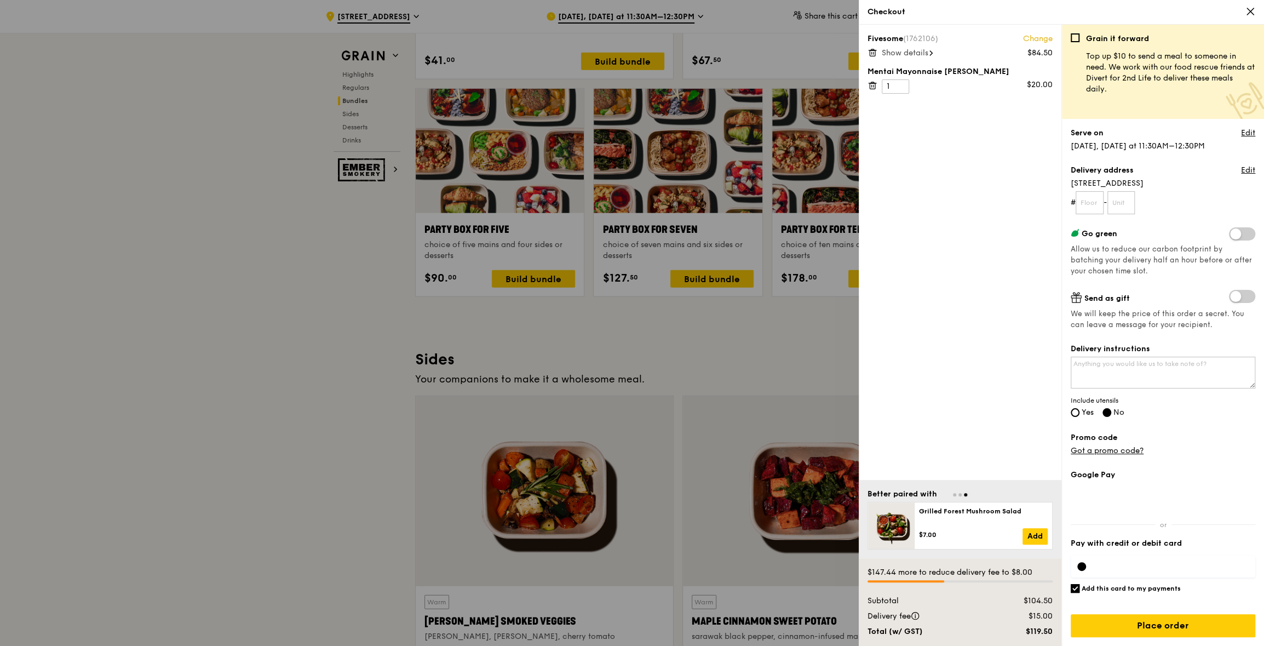
click at [1234, 234] on span at bounding box center [1242, 233] width 26 height 13
click at [1231, 235] on input "checkbox" at bounding box center [1231, 235] width 0 height 0
click at [1242, 236] on span at bounding box center [1242, 233] width 26 height 13
click at [1231, 235] on input "checkbox" at bounding box center [1231, 235] width 0 height 0
click at [1098, 204] on input "text" at bounding box center [1090, 202] width 28 height 23
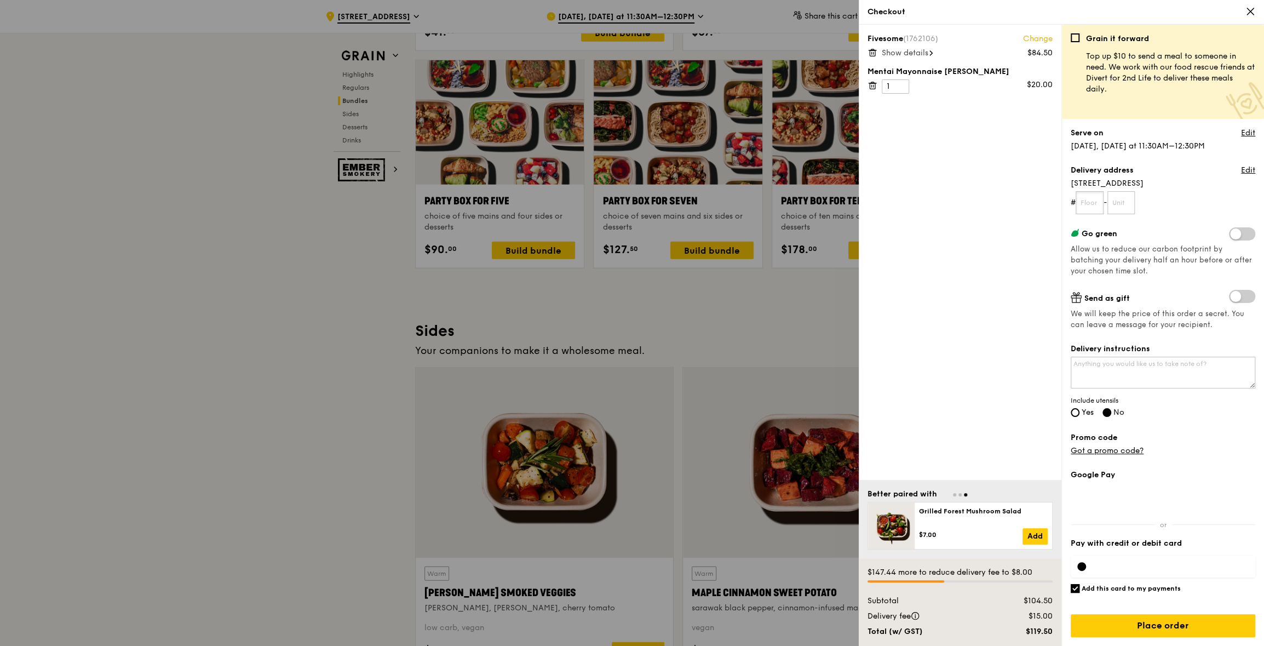
scroll to position [2190, 0]
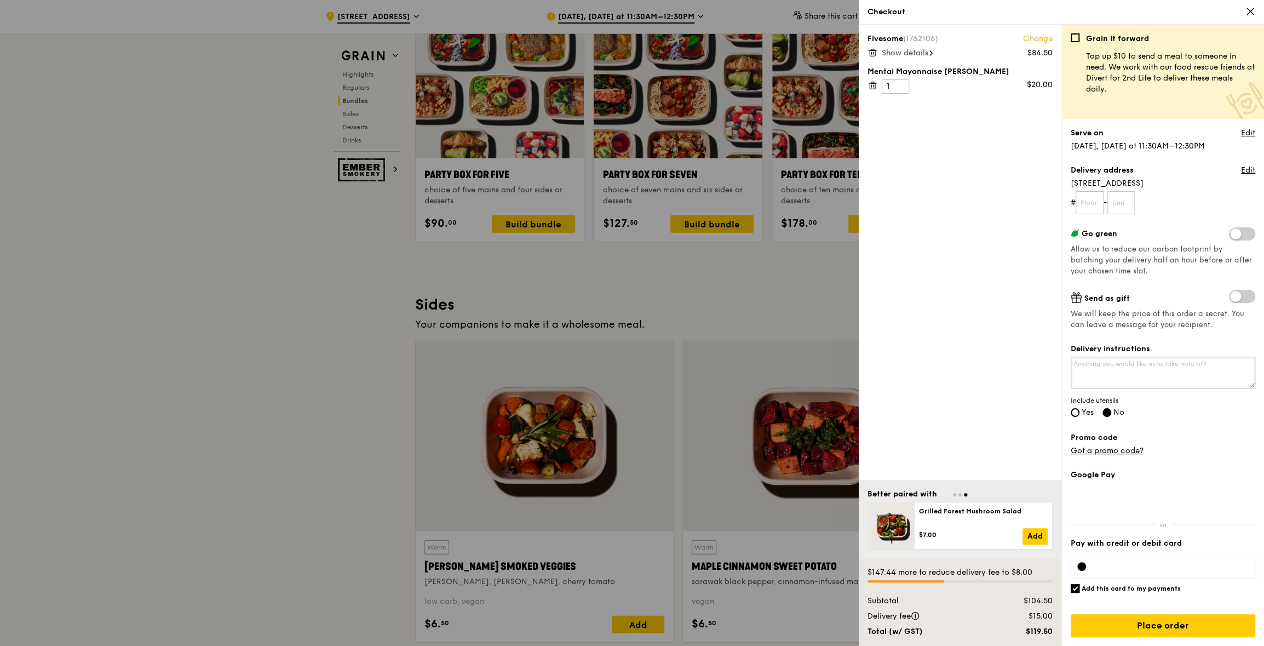
click at [1138, 376] on textarea "Delivery instructions" at bounding box center [1163, 373] width 185 height 32
click at [1079, 409] on label "Yes" at bounding box center [1082, 413] width 23 height 9
click at [1079, 409] on input "Yes" at bounding box center [1075, 412] width 9 height 9
radio input "true"
radio input "false"
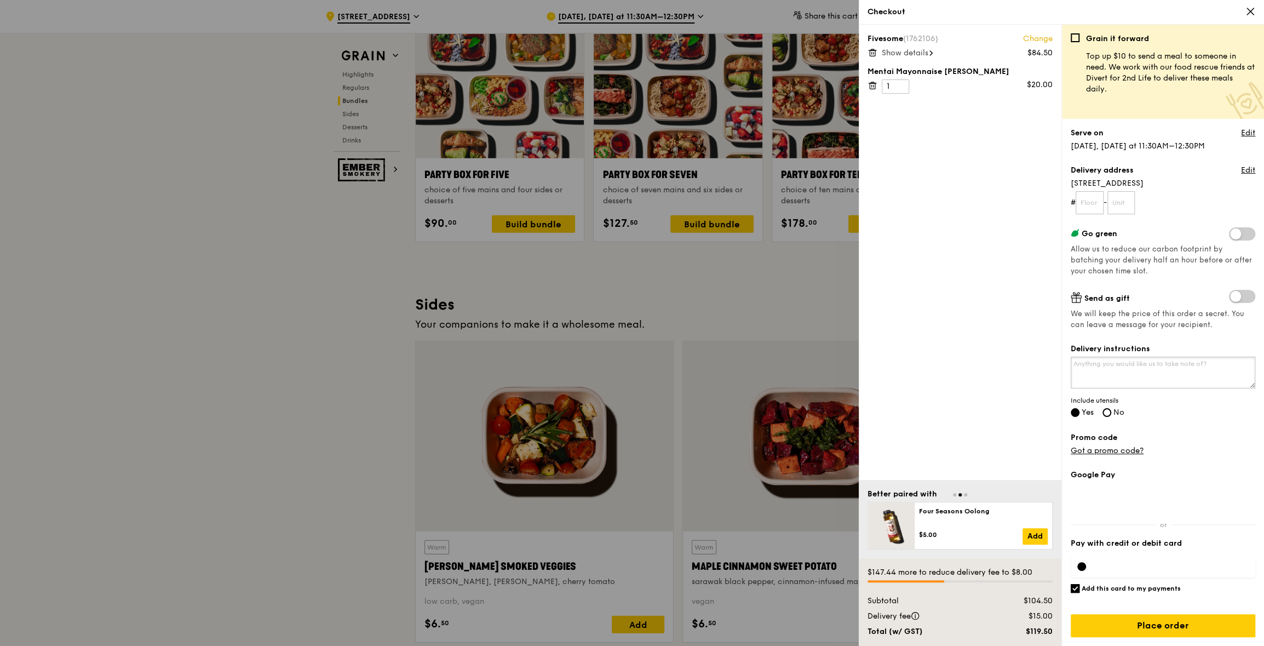
click at [1113, 381] on textarea "Delivery instructions" at bounding box center [1163, 373] width 185 height 32
type textarea "P"
type textarea "l"
drag, startPoint x: 1097, startPoint y: 364, endPoint x: 1149, endPoint y: 364, distance: 52.6
click at [1149, 364] on textarea "This is an office building. Please call me at 81571586 when you are coming to t…" at bounding box center [1163, 373] width 185 height 32
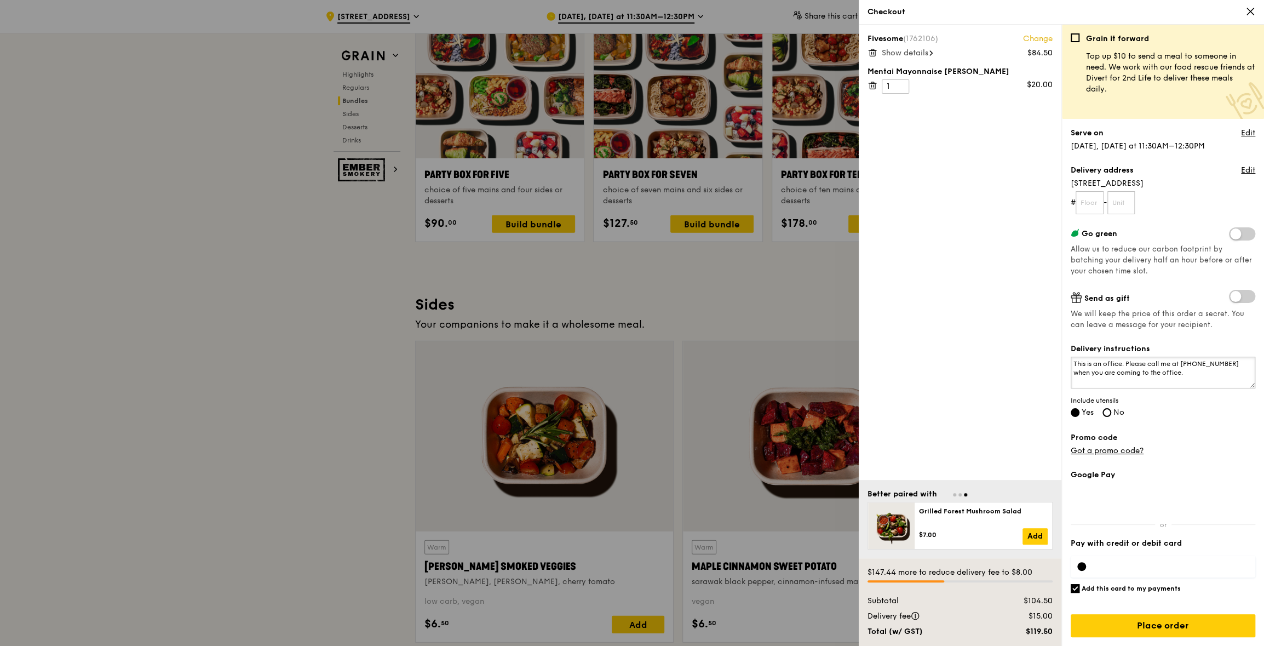
drag, startPoint x: 1155, startPoint y: 375, endPoint x: 1110, endPoint y: 373, distance: 45.0
click at [1110, 373] on textarea "This is an office. Please call me at 81571586 when you are coming to the office." at bounding box center [1163, 373] width 185 height 32
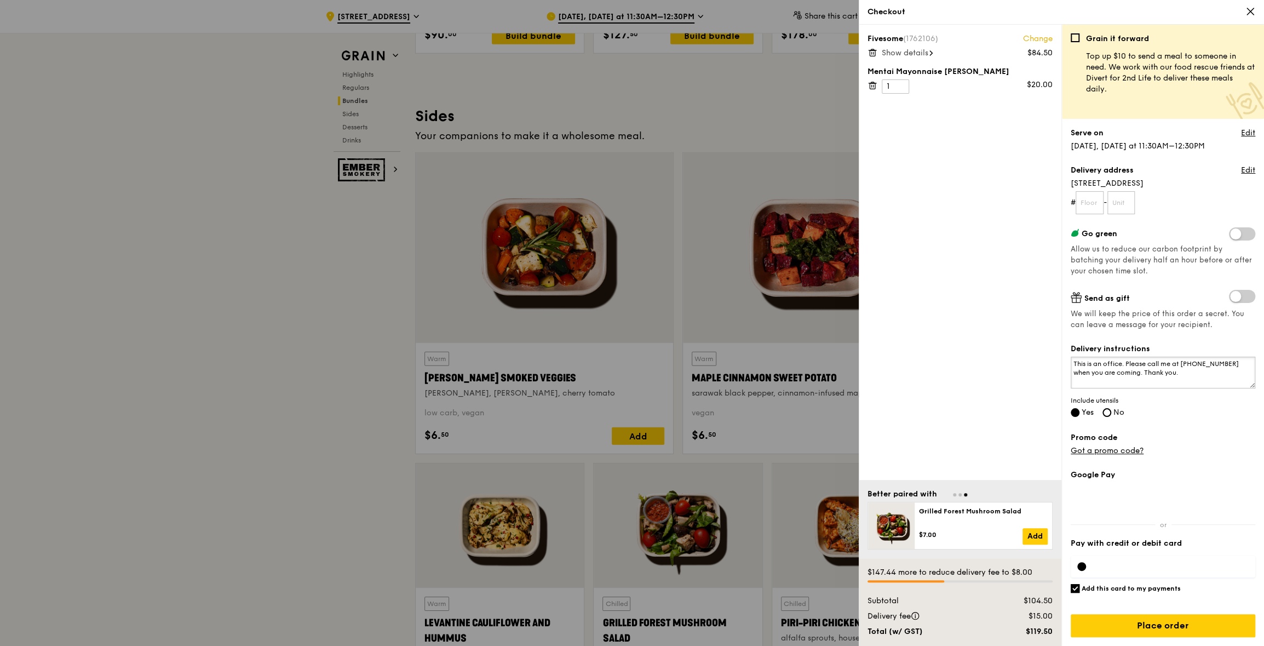
scroll to position [2408, 0]
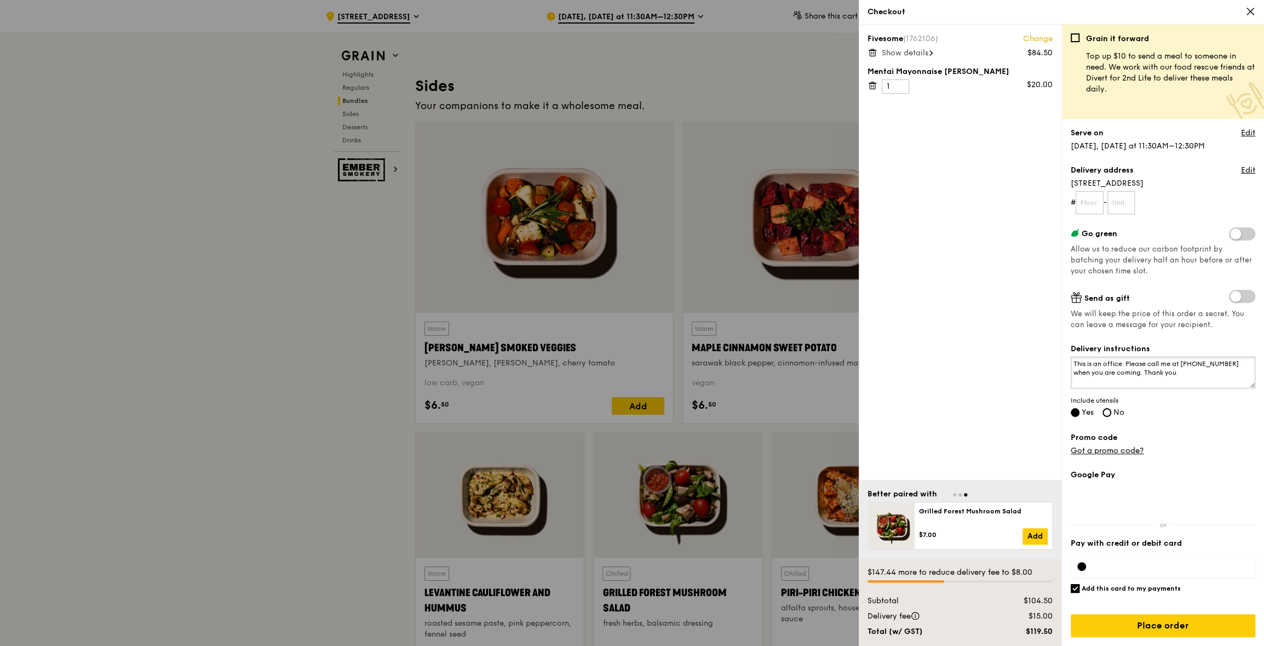
type textarea "This is an office. Please call me at 81571586 when you are coming. Thank you."
click at [927, 52] on span "Show details" at bounding box center [905, 52] width 47 height 9
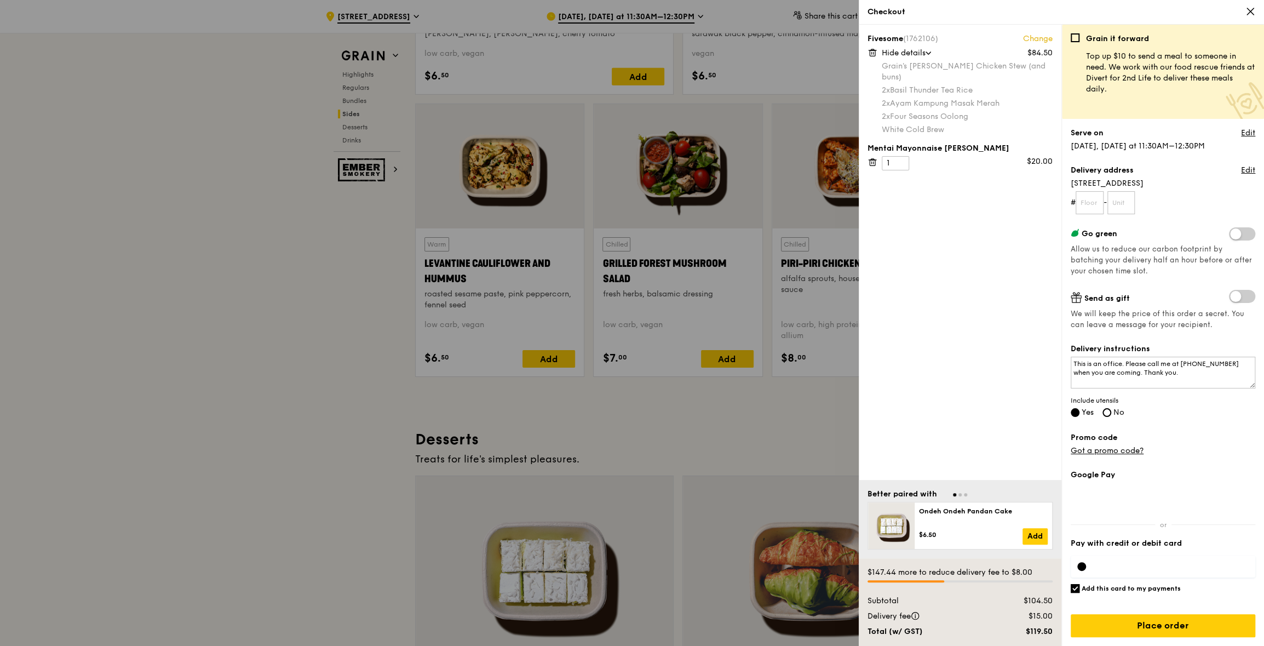
scroll to position [2792, 0]
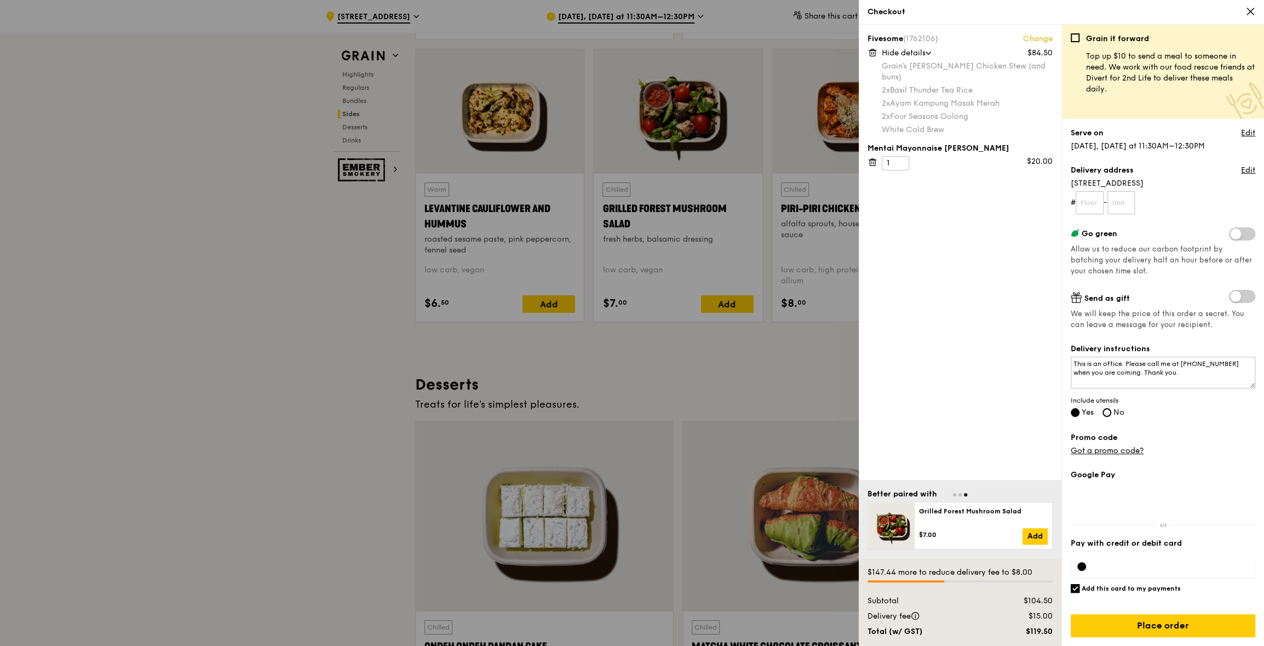
click at [1079, 592] on input "Add this card to my payments" at bounding box center [1075, 588] width 9 height 9
checkbox input "false"
click at [1149, 627] on input "Place order" at bounding box center [1163, 625] width 185 height 23
click at [1095, 202] on input "text" at bounding box center [1090, 202] width 28 height 23
type input "03"
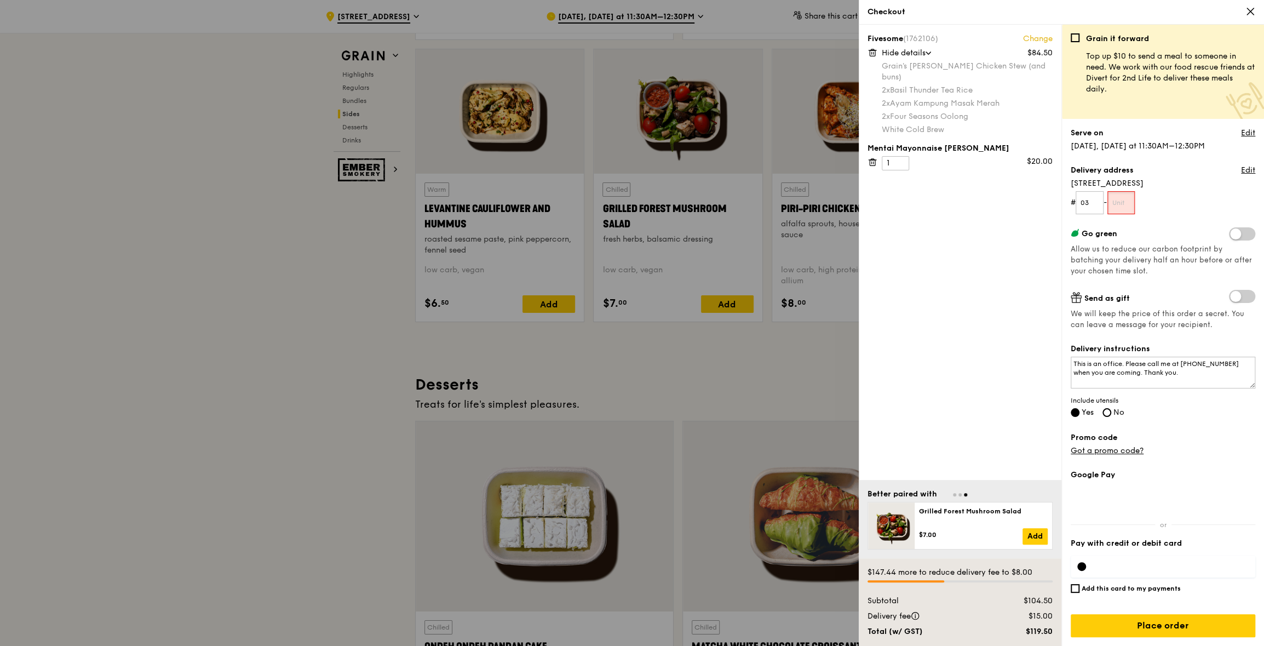
click at [1122, 199] on input "text" at bounding box center [1122, 202] width 28 height 23
click at [1095, 204] on input "03" at bounding box center [1090, 202] width 28 height 23
drag, startPoint x: 1095, startPoint y: 204, endPoint x: 1081, endPoint y: 201, distance: 13.6
click at [1081, 201] on input "03" at bounding box center [1090, 202] width 28 height 23
click at [1202, 223] on div "Grain it forward Top up $10 to send a meal to someone in need. We work with our…" at bounding box center [1163, 339] width 185 height 612
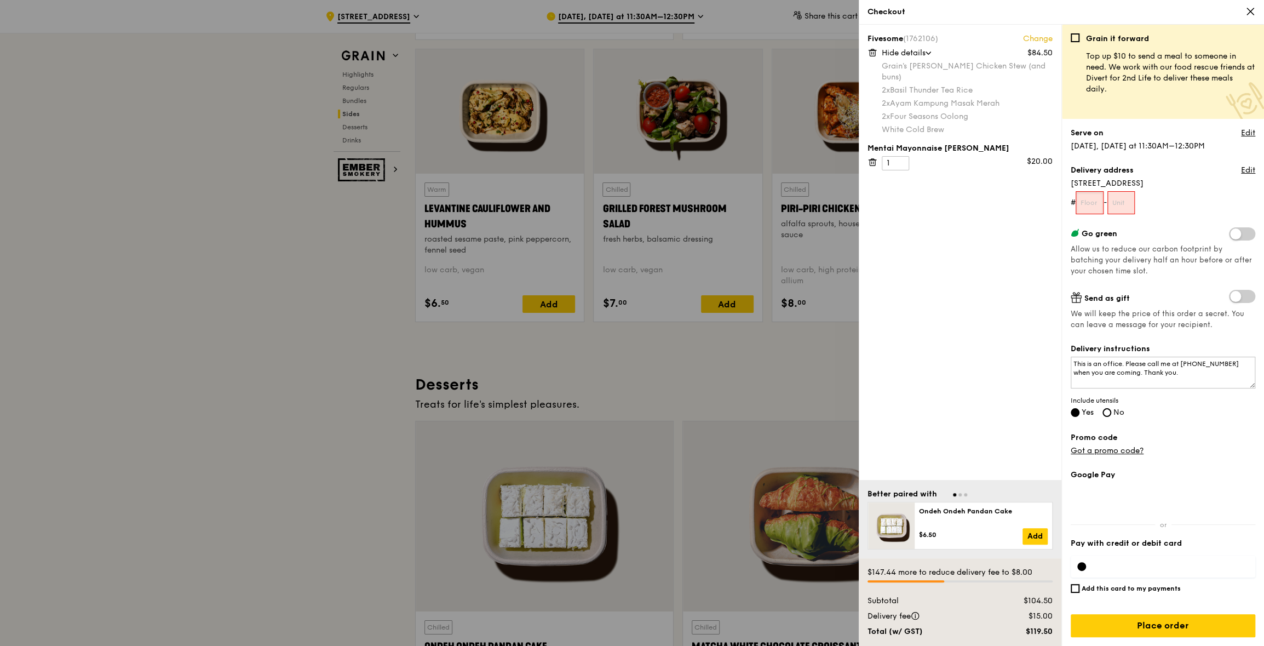
click at [1083, 197] on input "text" at bounding box center [1090, 202] width 28 height 23
type input "01"
click at [1133, 197] on input "text" at bounding box center [1122, 202] width 28 height 23
type input "01"
click at [1138, 226] on div "Grain it forward Top up $10 to send a meal to someone in need. We work with our…" at bounding box center [1163, 339] width 185 height 612
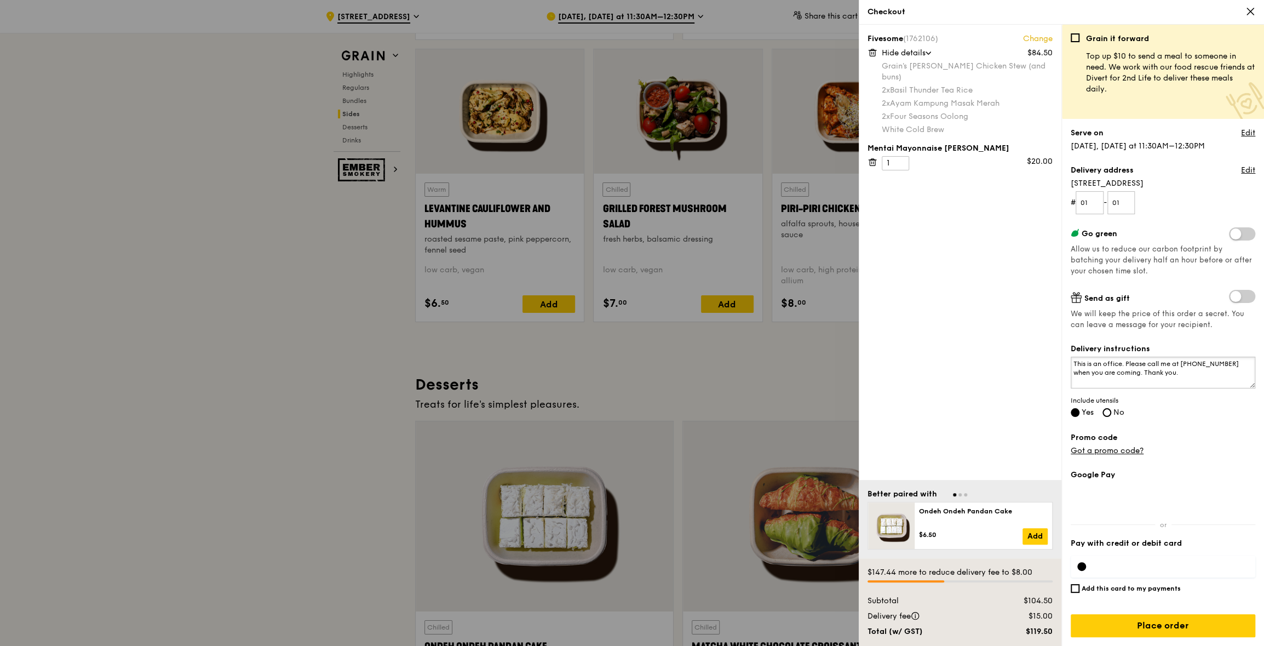
click at [1074, 366] on textarea "This is an office. Please call me at 81571586 when you are coming. Thank you." at bounding box center [1163, 373] width 185 height 32
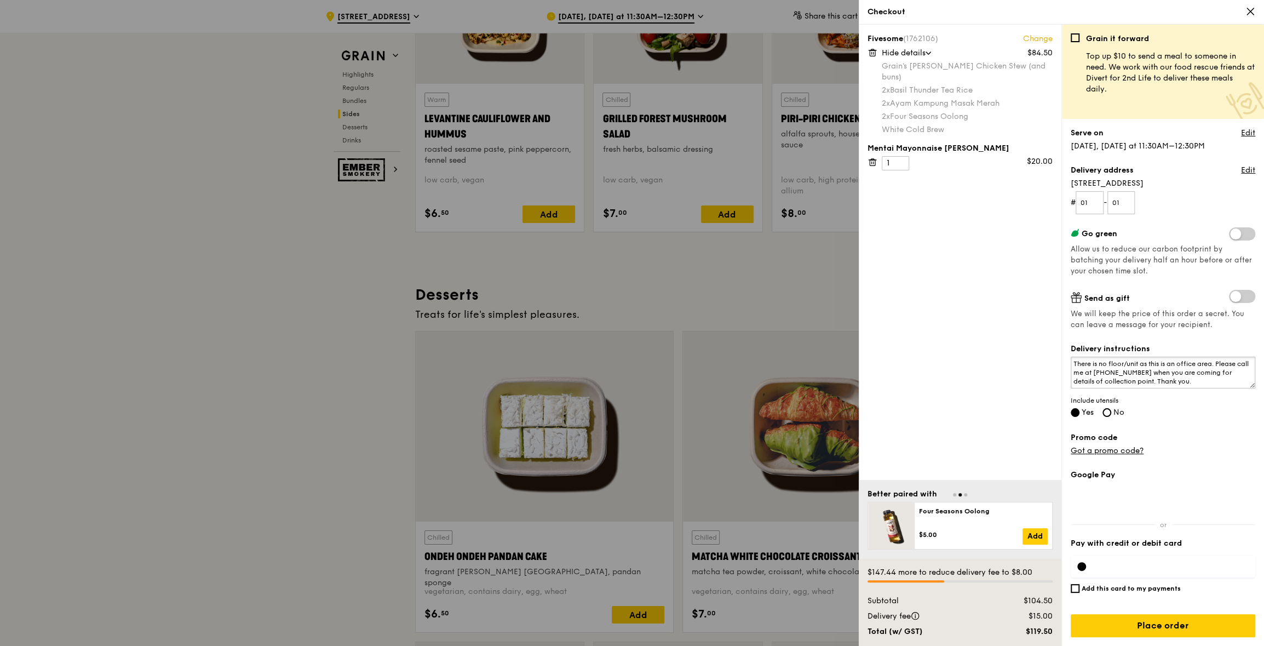
scroll to position [2902, 0]
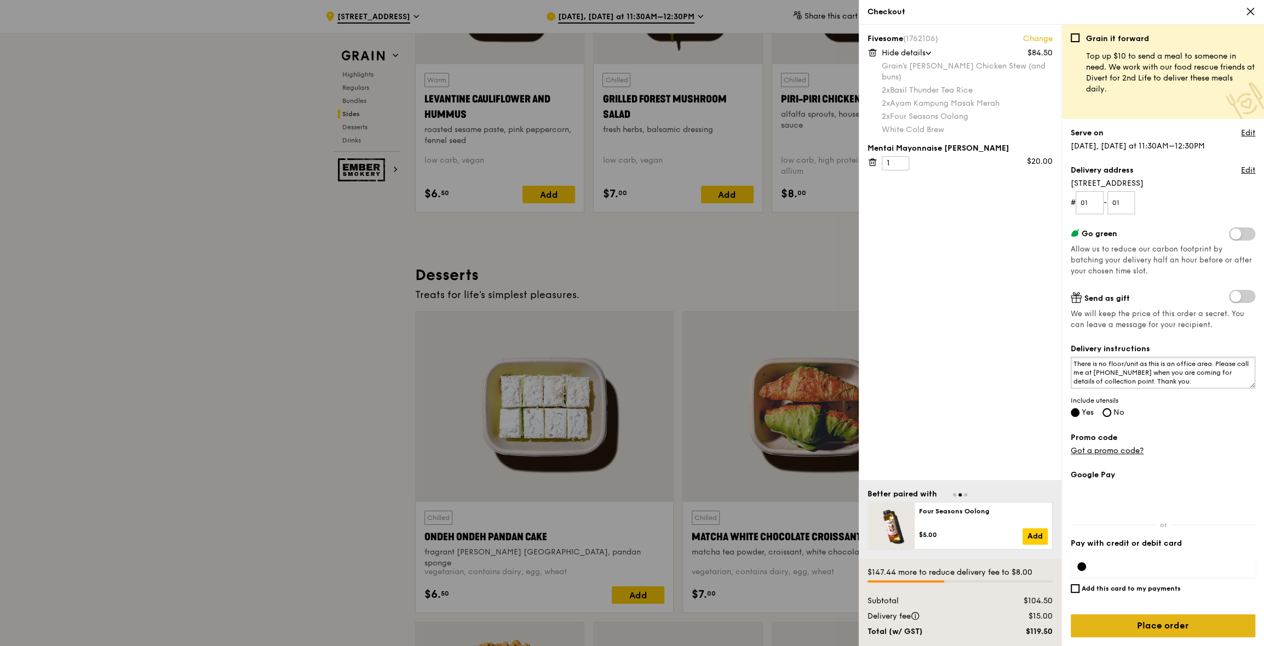
type textarea "There is no floor/unit as this is an office area. Please call me at 81571586 wh…"
click at [1141, 623] on input "Place order" at bounding box center [1163, 625] width 185 height 23
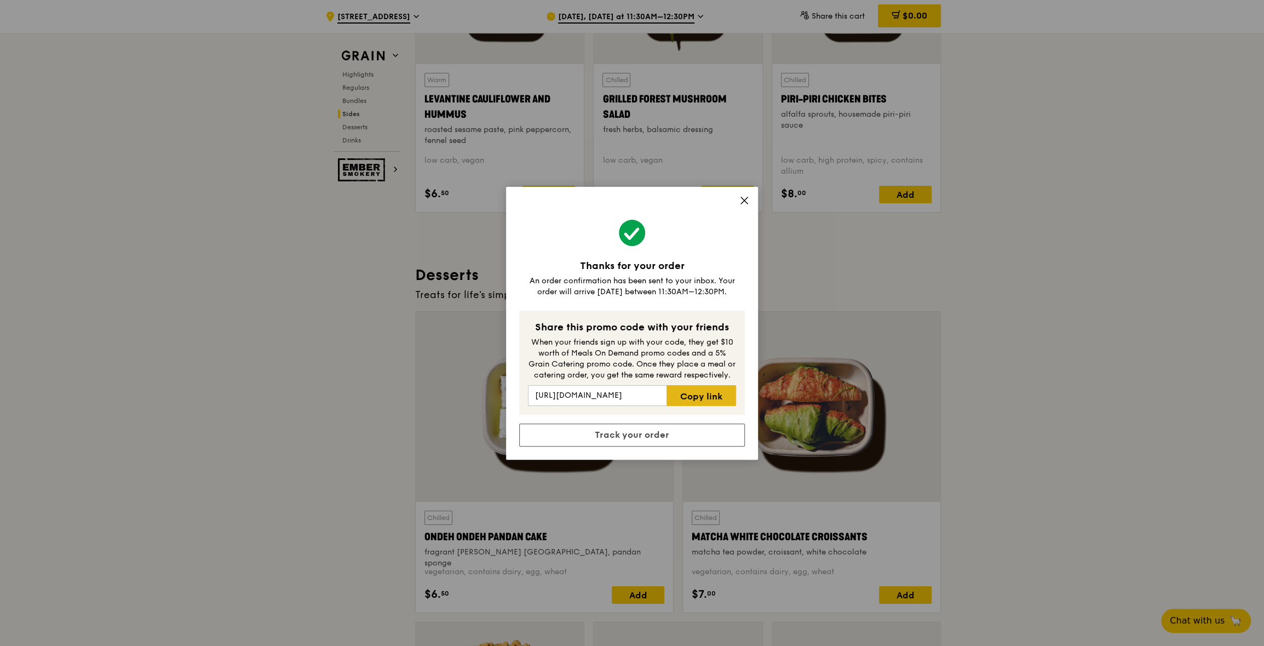
click at [690, 399] on link "Copy link" at bounding box center [702, 395] width 70 height 21
click at [677, 438] on link "Track your order" at bounding box center [632, 434] width 226 height 23
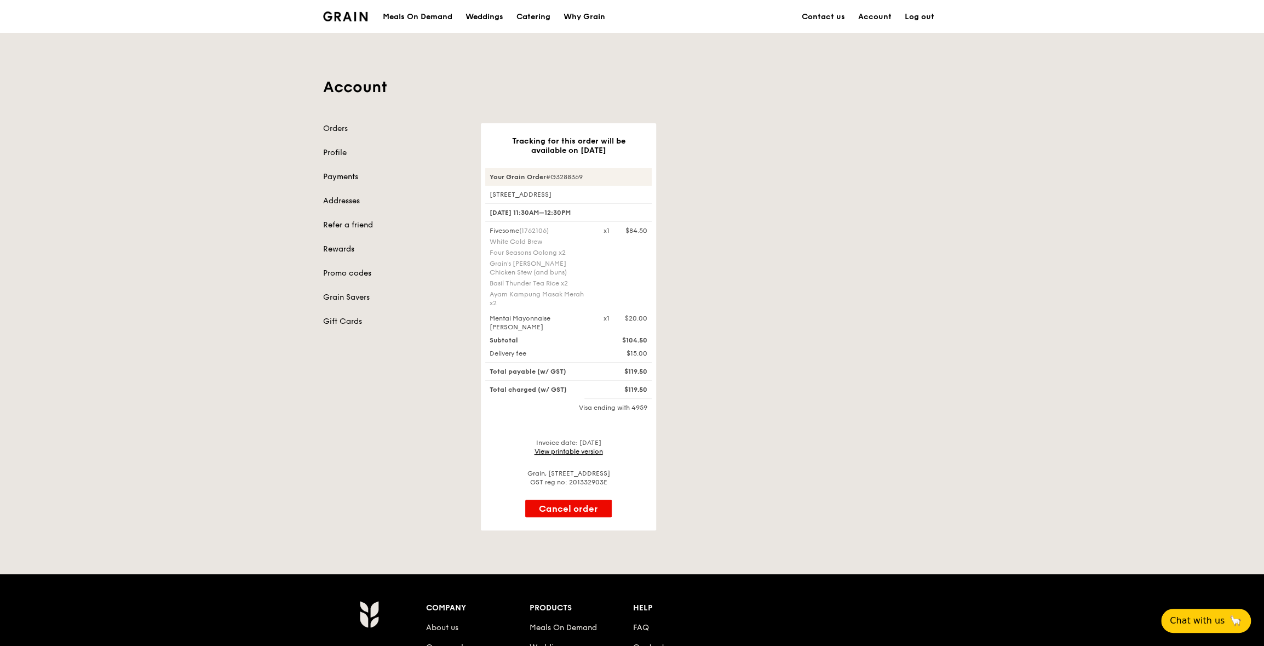
click at [568, 448] on link "View printable version" at bounding box center [569, 452] width 68 height 8
